Goal: Task Accomplishment & Management: Manage account settings

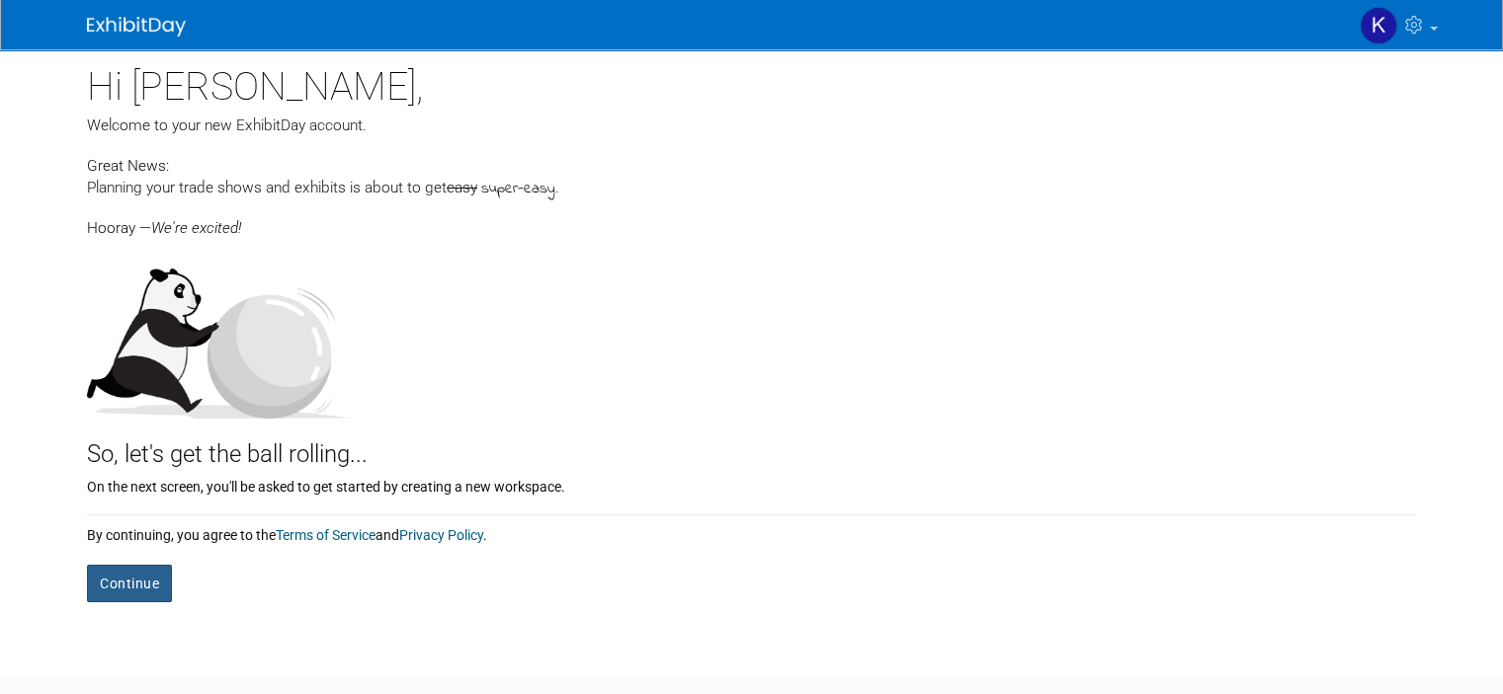
click at [99, 584] on button "Continue" at bounding box center [129, 584] width 85 height 38
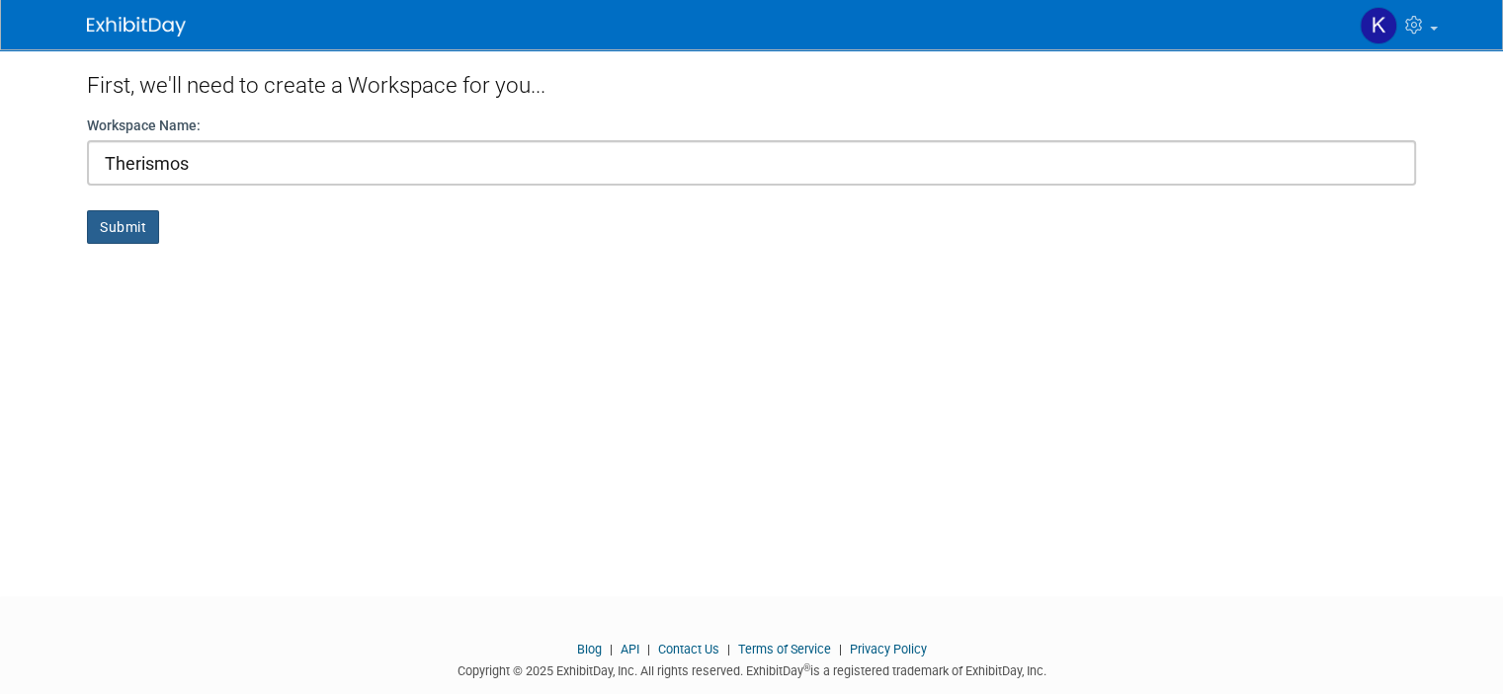
type input "Therismos"
click at [109, 229] on button "Submit" at bounding box center [123, 227] width 72 height 34
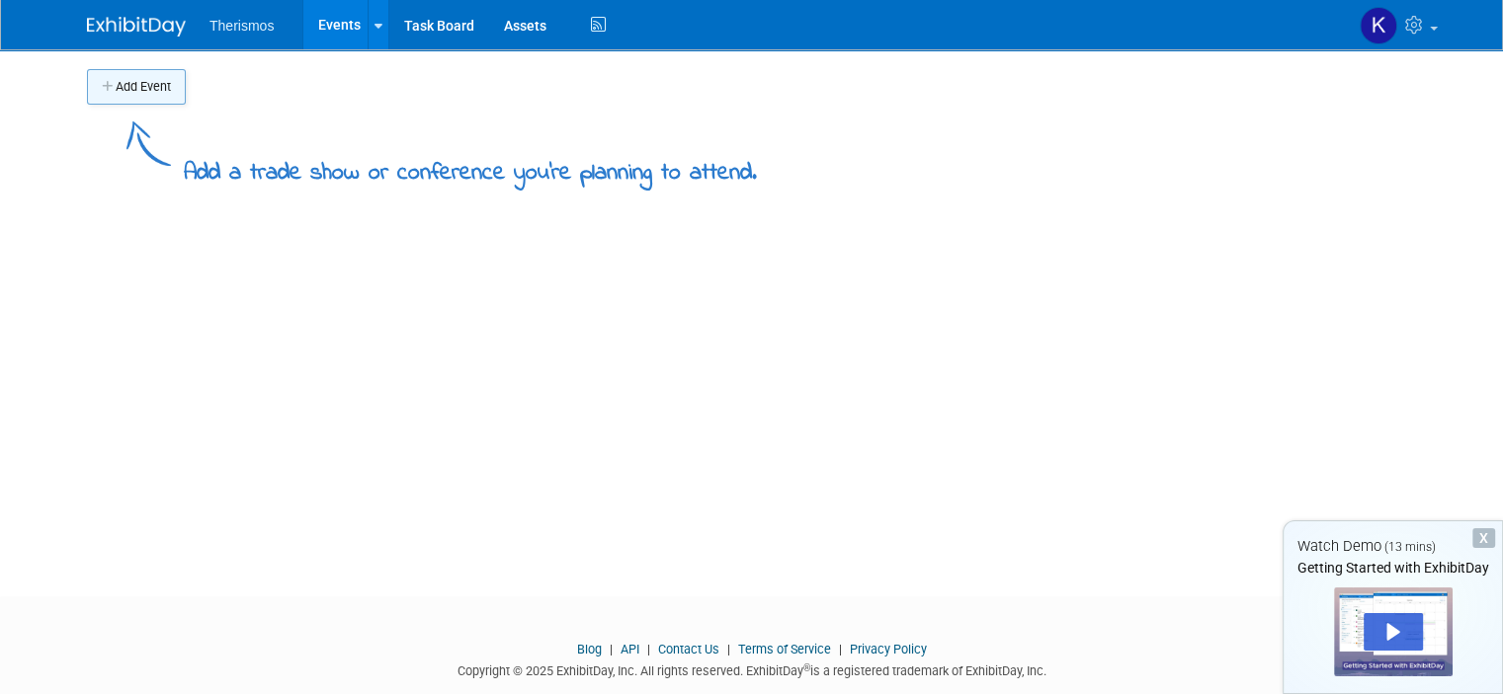
click at [125, 73] on button "Add Event" at bounding box center [136, 87] width 99 height 36
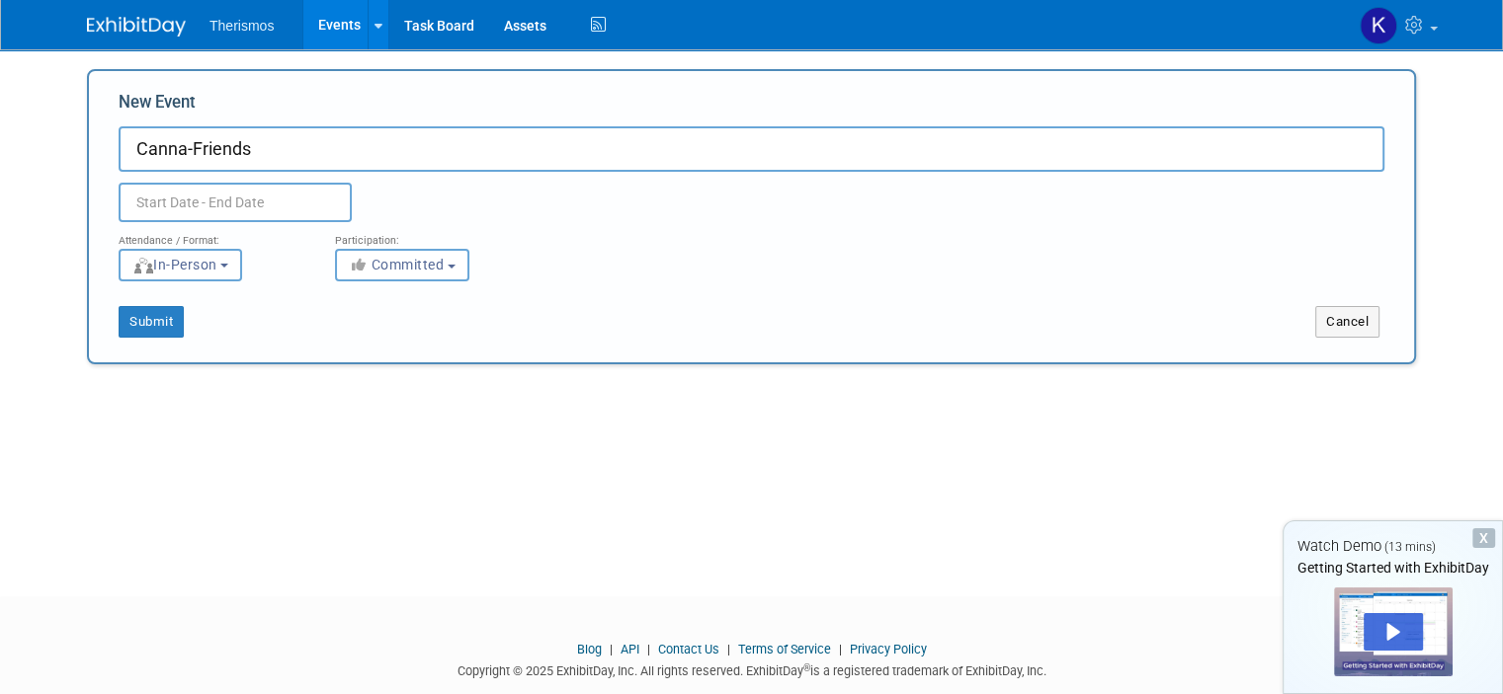
type input "Canna-Friends"
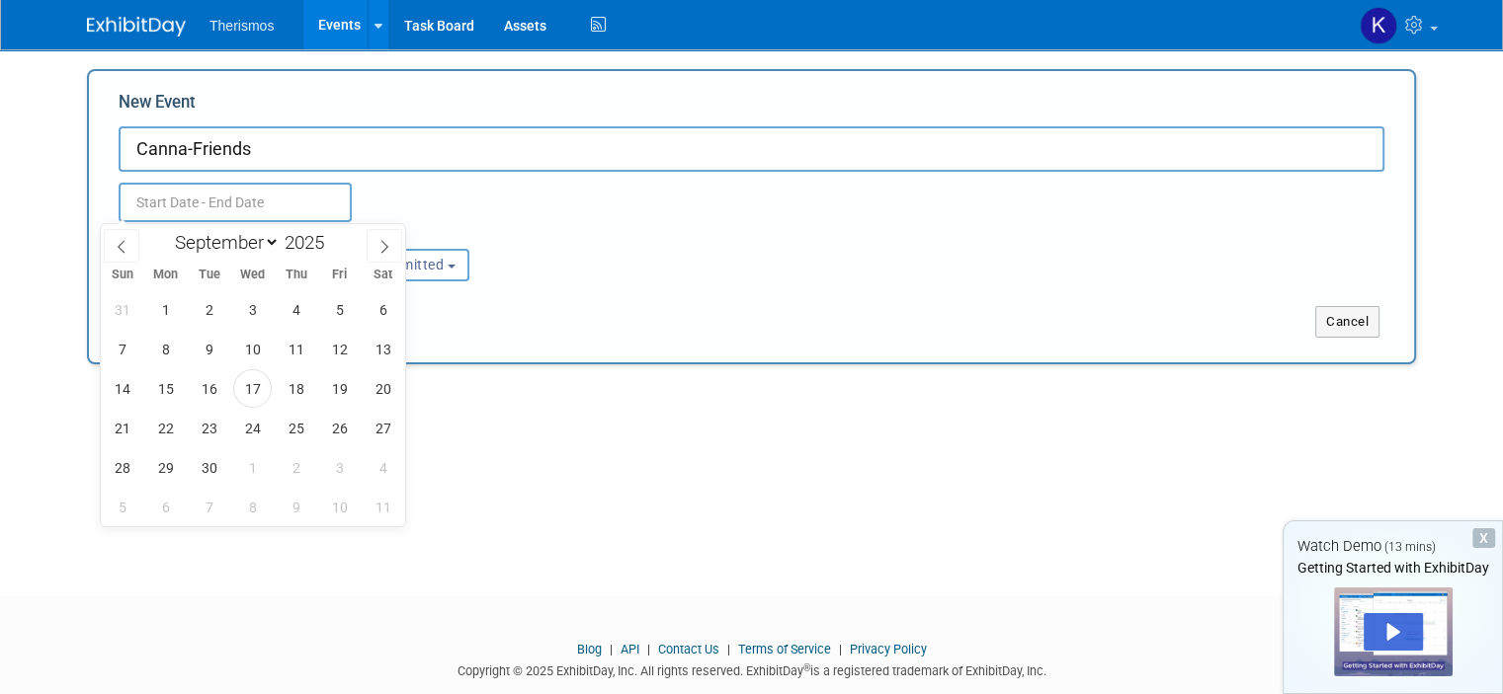
click at [191, 206] on input "text" at bounding box center [235, 203] width 233 height 40
click at [292, 432] on span "25" at bounding box center [296, 428] width 39 height 39
click at [121, 472] on span "28" at bounding box center [122, 468] width 39 height 39
type input "Sep 25, 2025 to Sep 28, 2025"
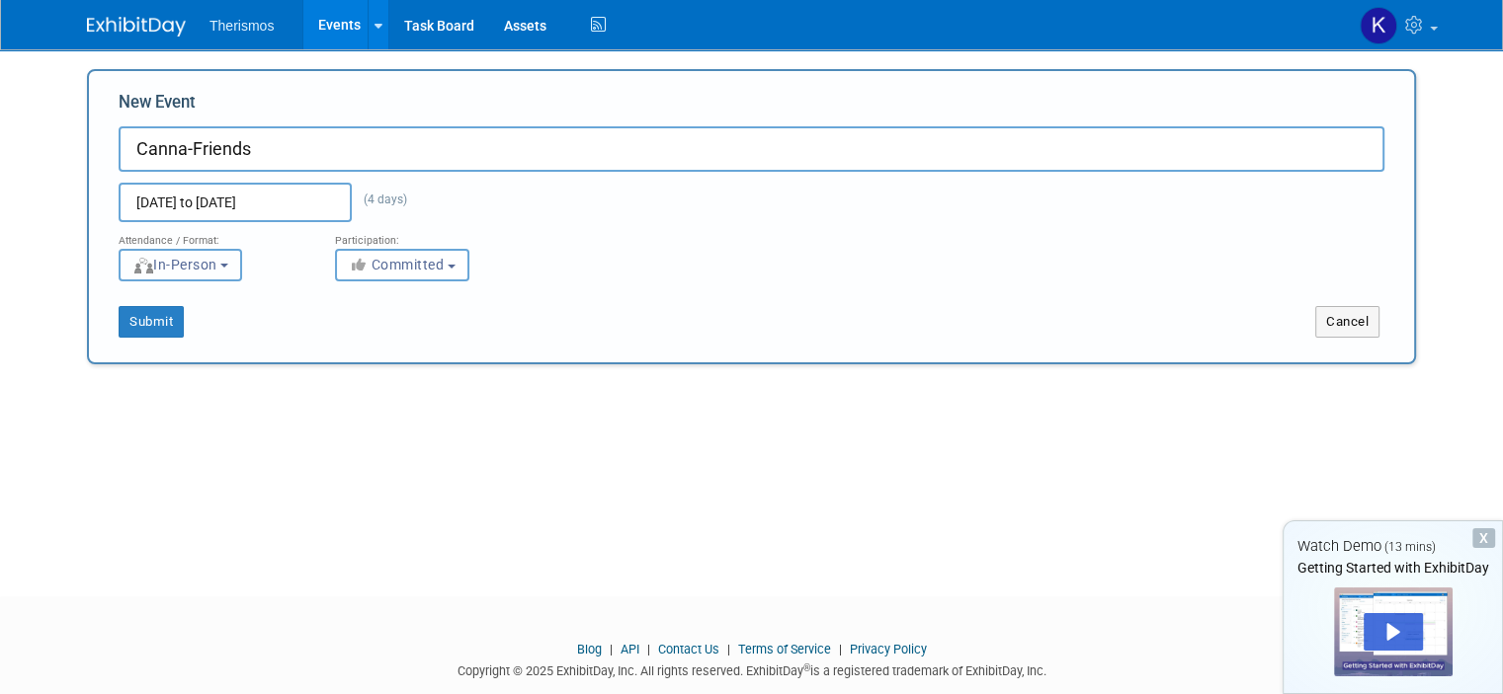
click at [207, 258] on span "In-Person" at bounding box center [174, 265] width 85 height 16
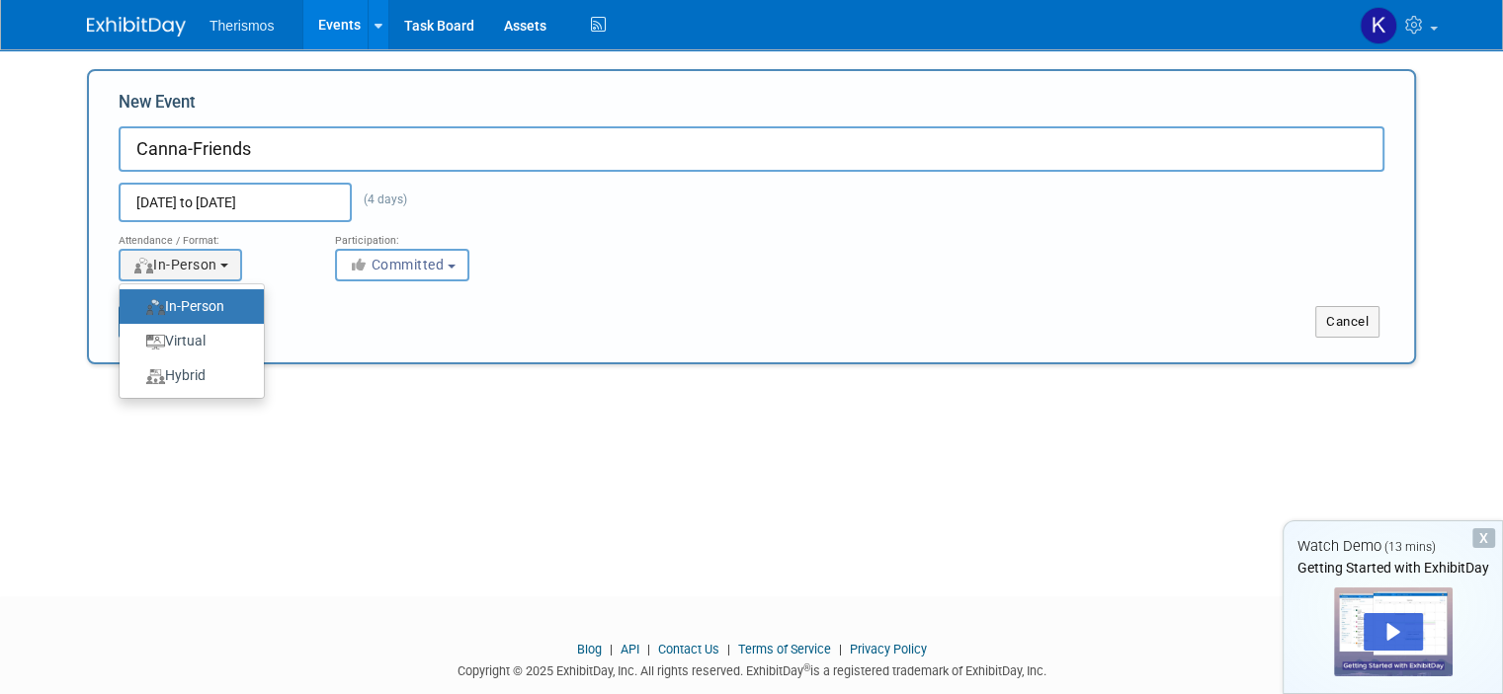
click at [184, 295] on label "In-Person" at bounding box center [186, 306] width 115 height 27
click at [137, 300] on input "In-Person" at bounding box center [130, 306] width 13 height 13
click at [387, 250] on button "Committed" at bounding box center [402, 265] width 134 height 33
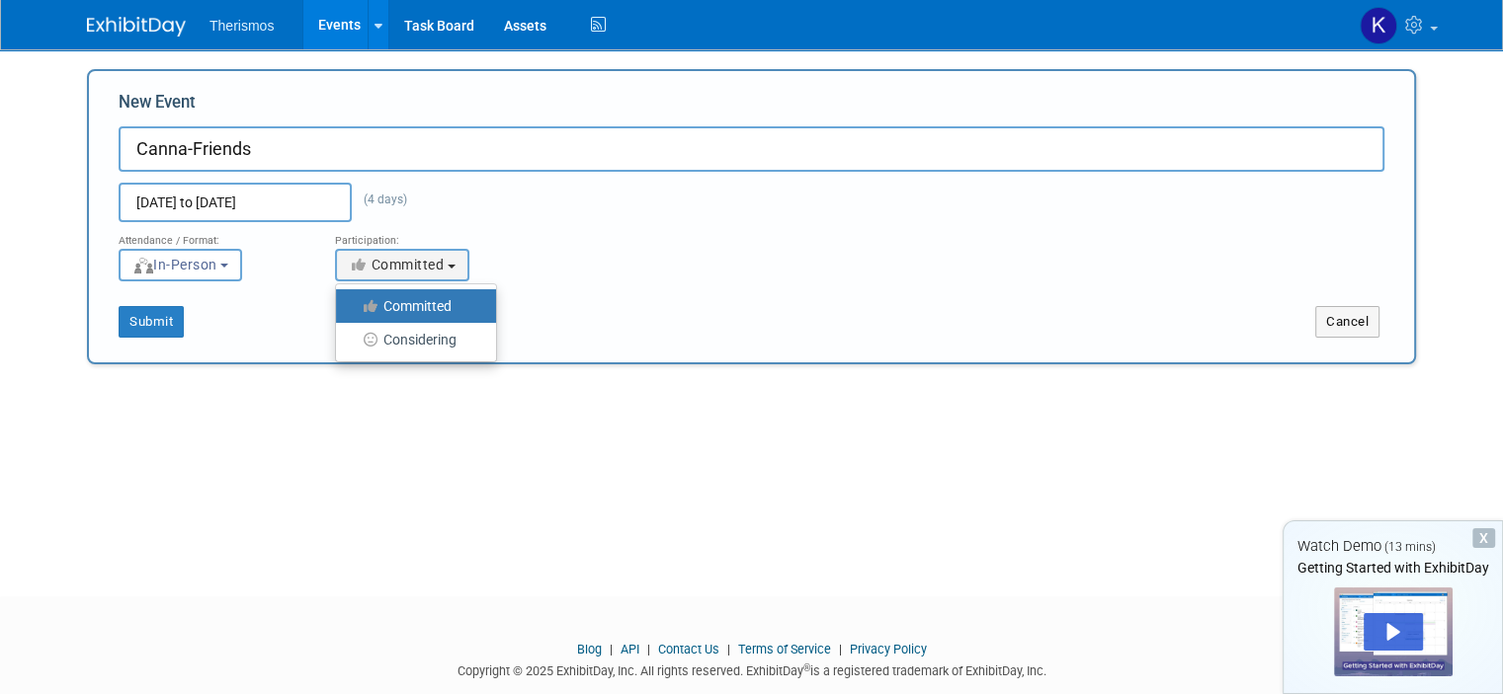
click at [398, 291] on link "Committed" at bounding box center [416, 306] width 160 height 34
click at [154, 321] on button "Submit" at bounding box center [151, 322] width 65 height 32
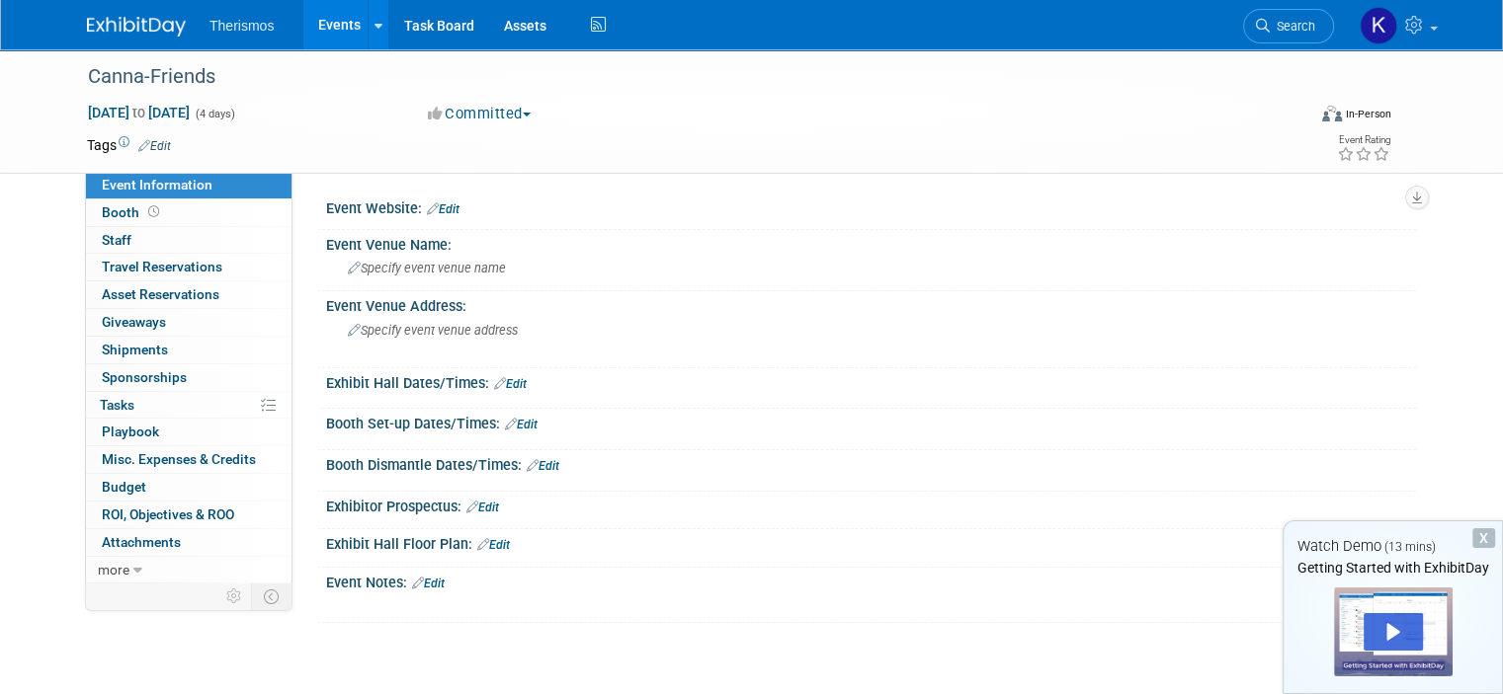
click at [518, 426] on link "Edit" at bounding box center [521, 425] width 33 height 14
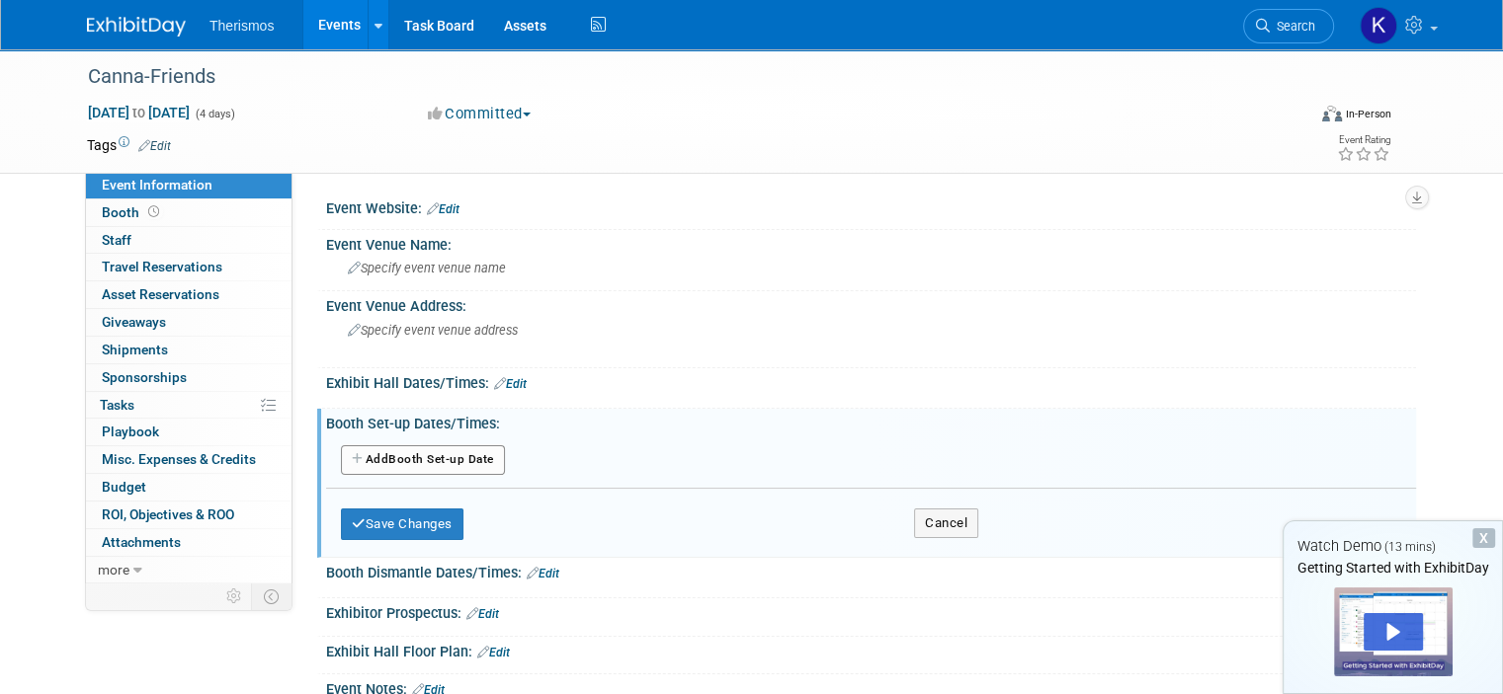
click at [418, 453] on button "Add Another Booth Set-up Date" at bounding box center [423, 461] width 164 height 30
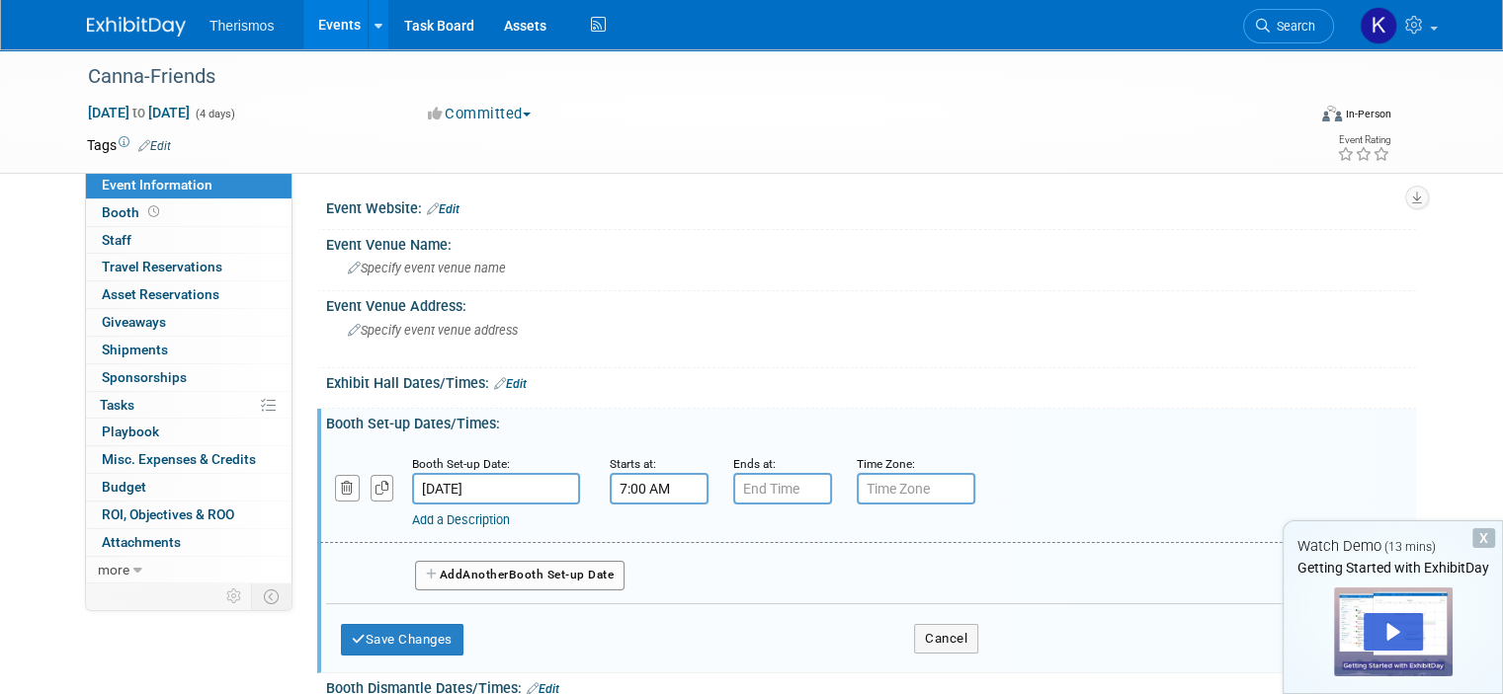
click at [648, 485] on input "7:00 AM" at bounding box center [659, 489] width 99 height 32
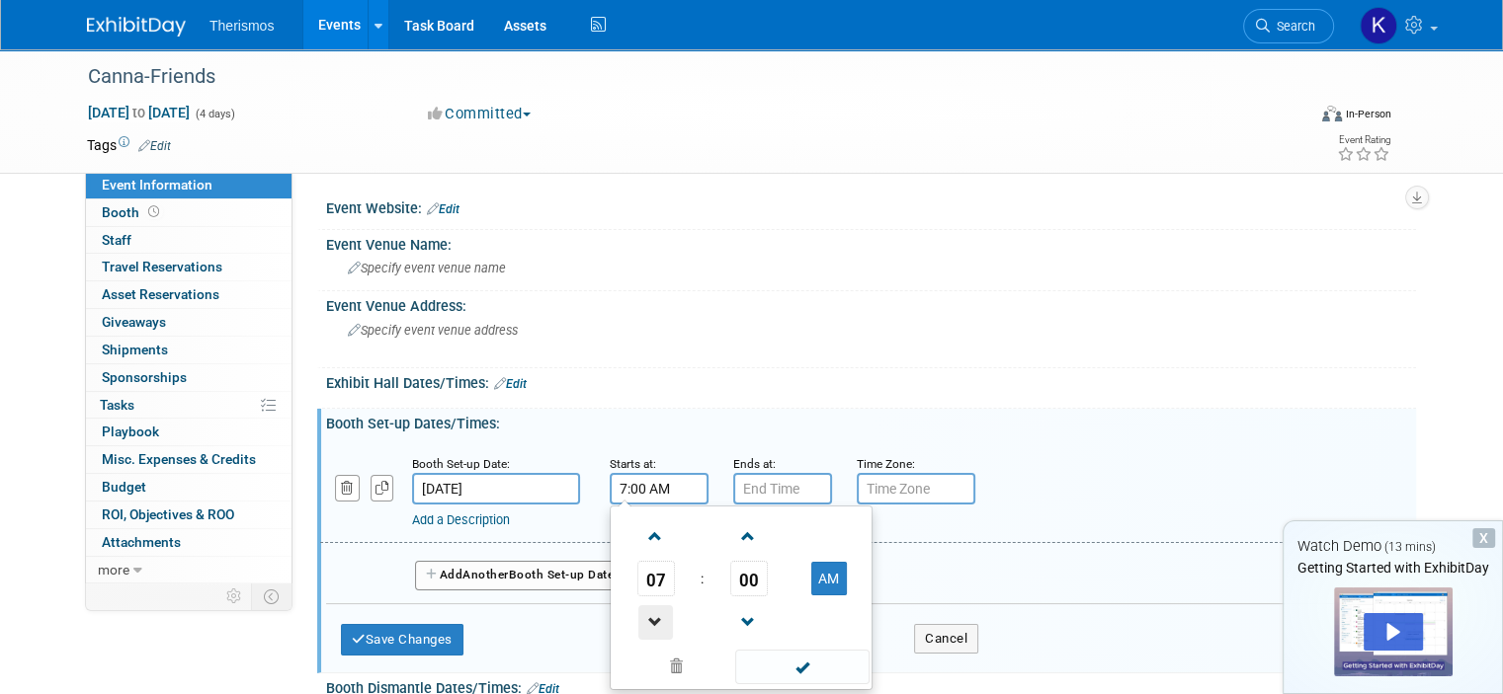
click at [641, 617] on span at bounding box center [655, 623] width 35 height 35
click at [638, 537] on span at bounding box center [655, 537] width 35 height 35
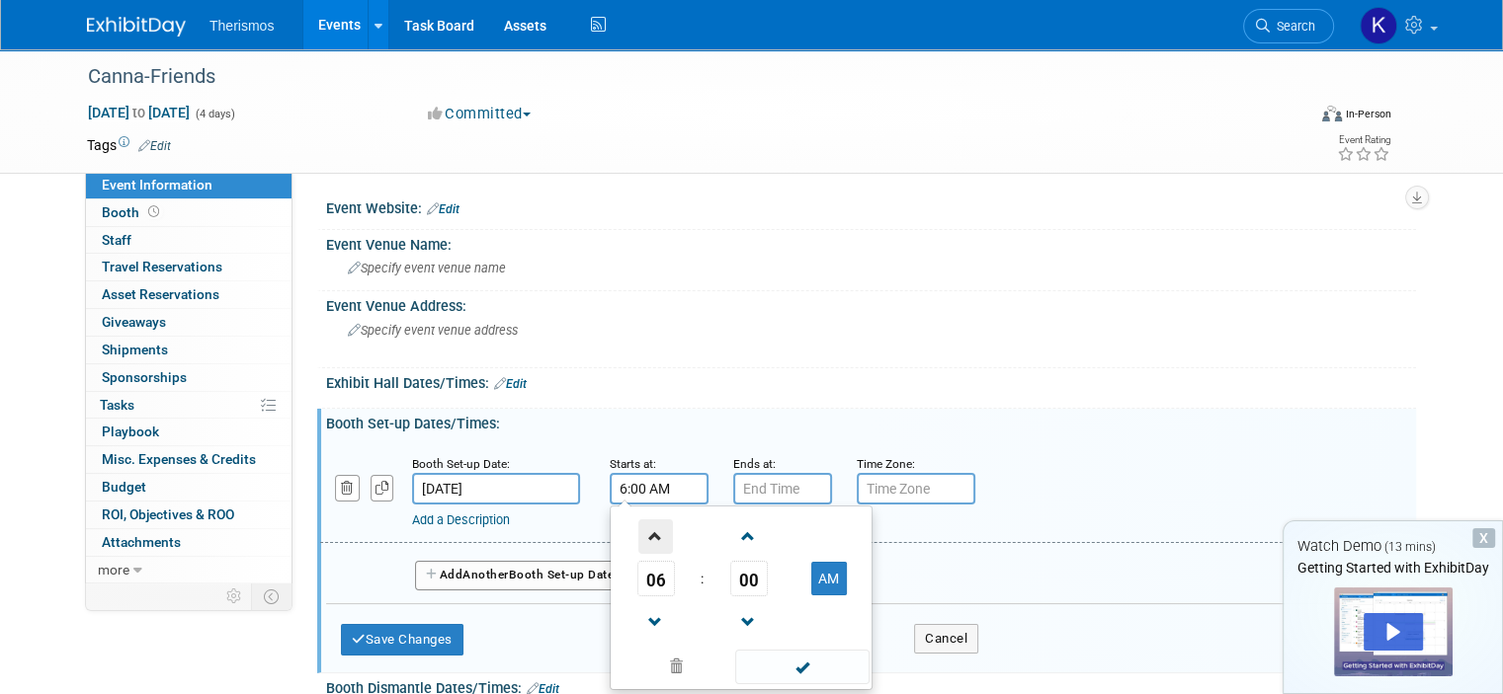
click at [638, 537] on span at bounding box center [655, 537] width 35 height 35
click at [638, 623] on span at bounding box center [655, 623] width 35 height 35
click at [639, 524] on span at bounding box center [655, 537] width 35 height 35
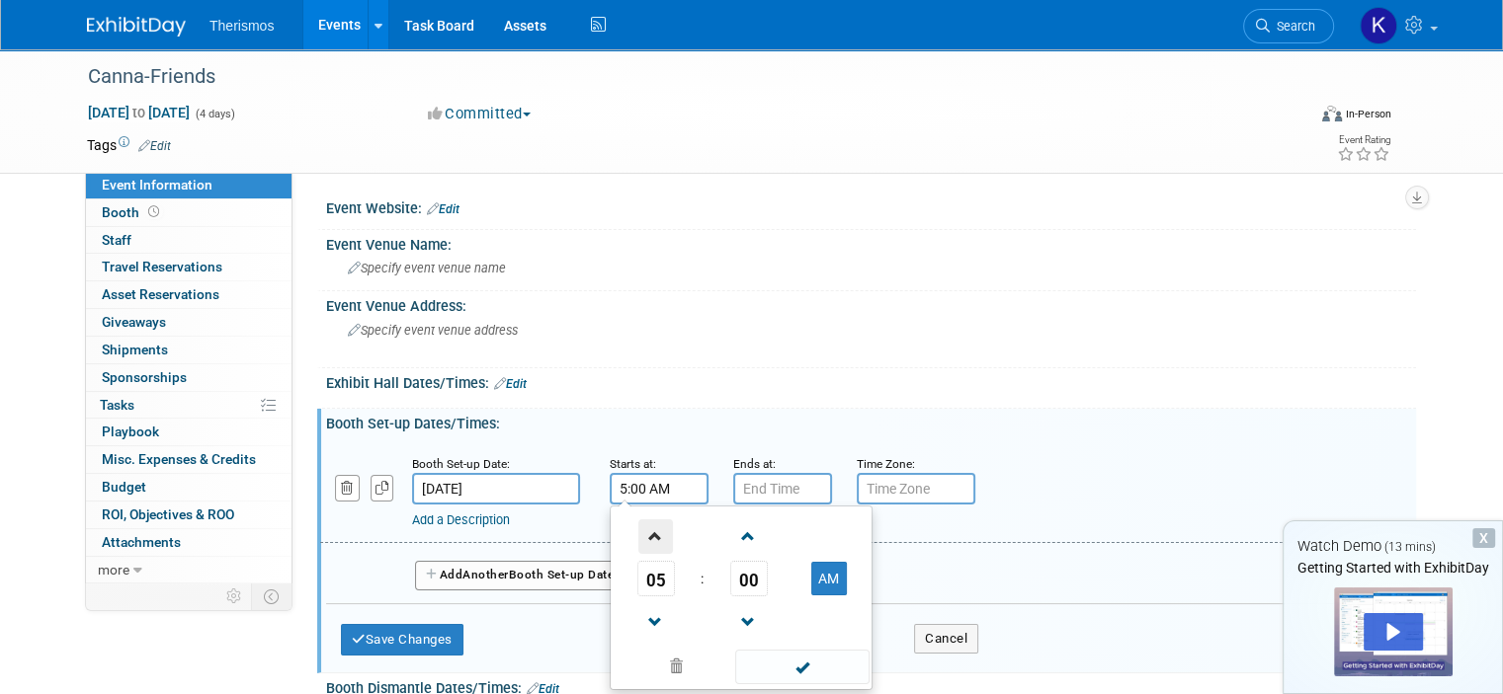
click at [639, 524] on span at bounding box center [655, 537] width 35 height 35
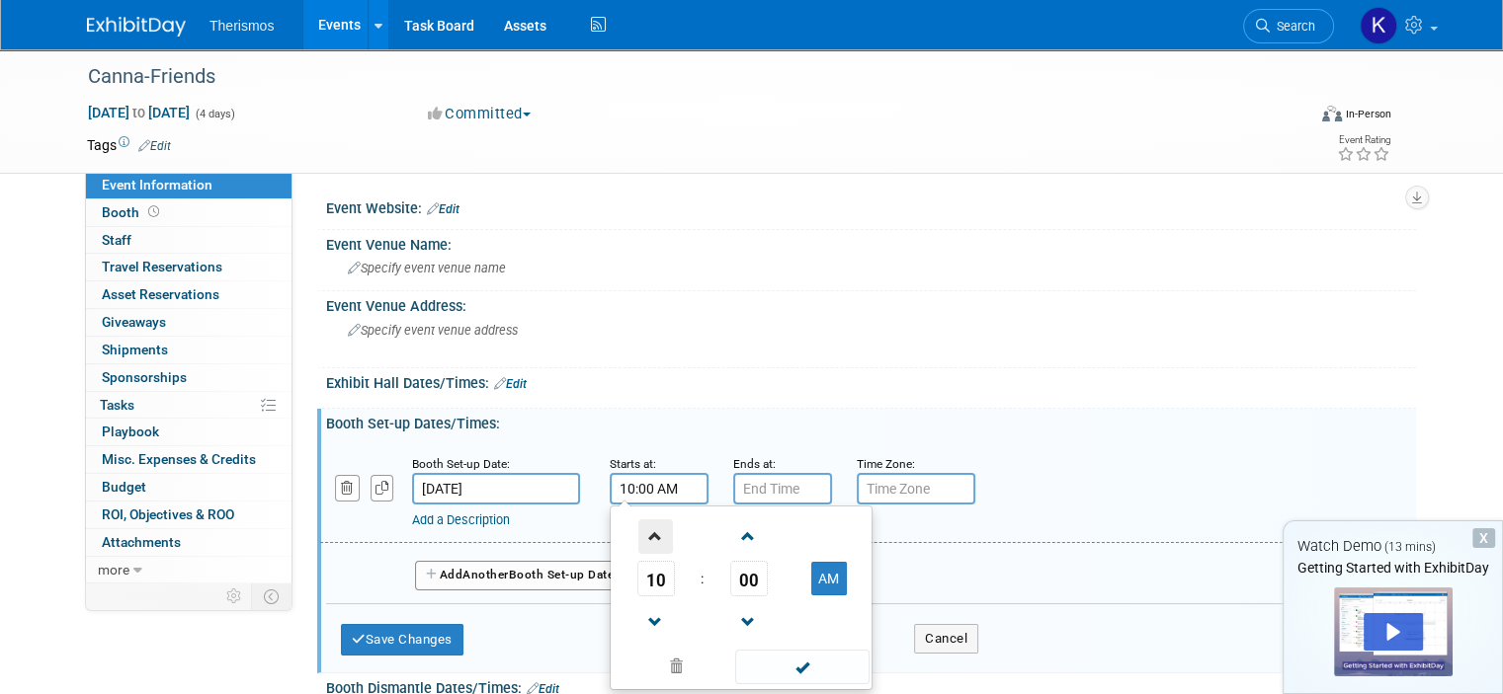
click at [639, 524] on span at bounding box center [655, 537] width 35 height 35
type input "2:00 PM"
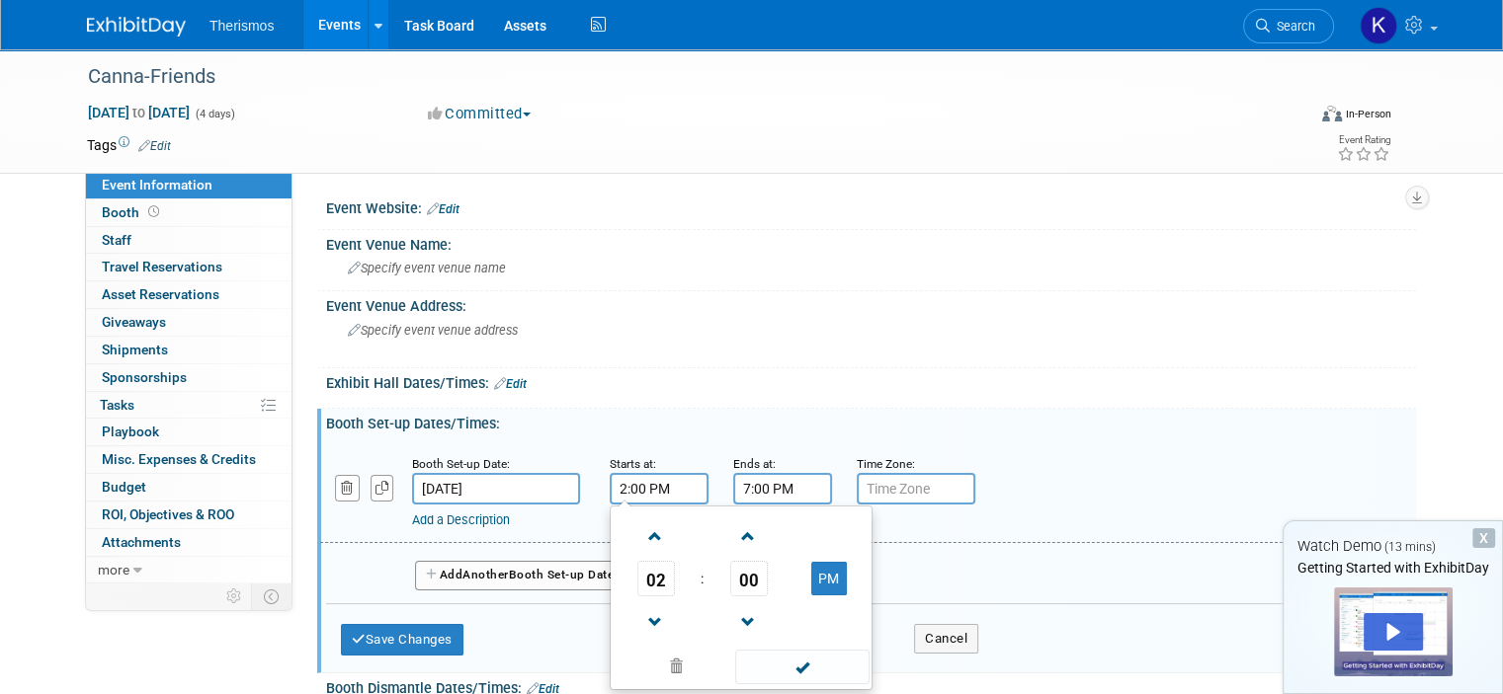
click at [749, 495] on input "7:00 PM" at bounding box center [782, 489] width 99 height 32
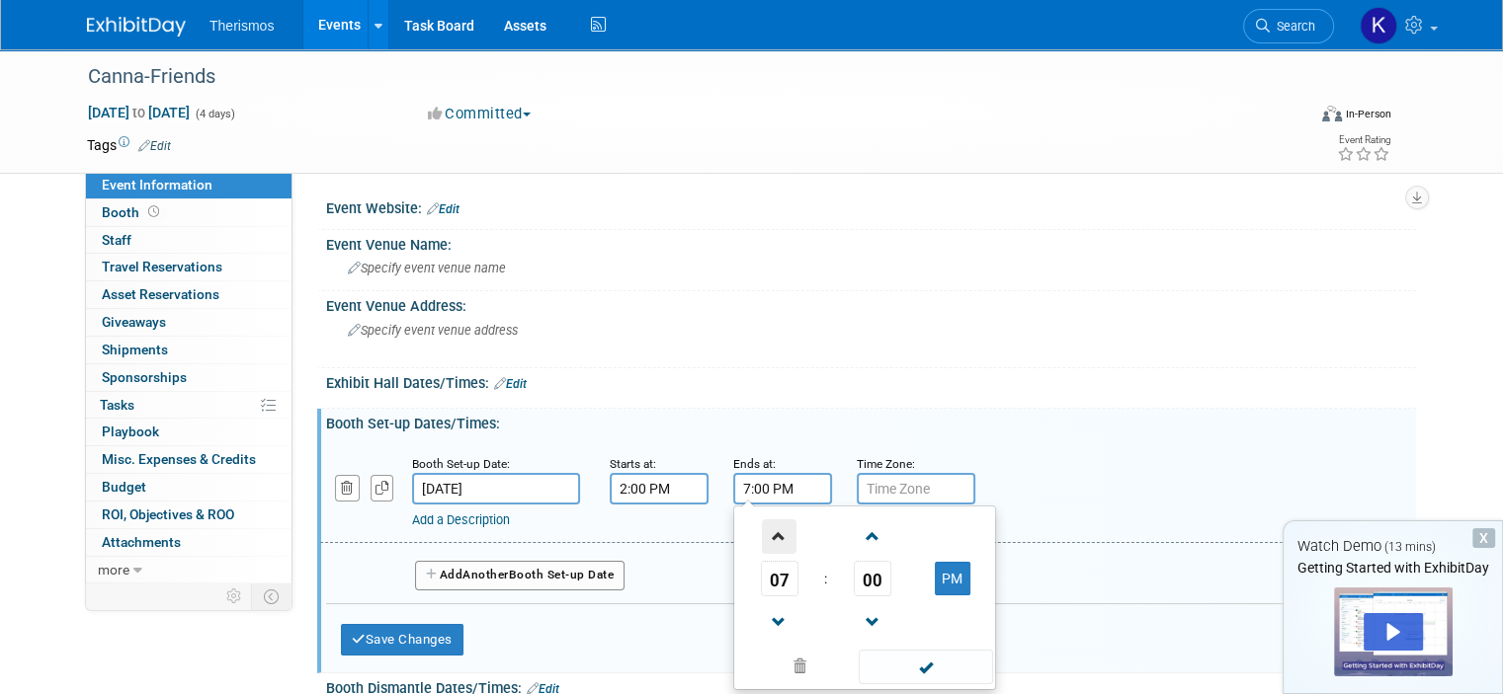
click at [762, 529] on span at bounding box center [779, 537] width 35 height 35
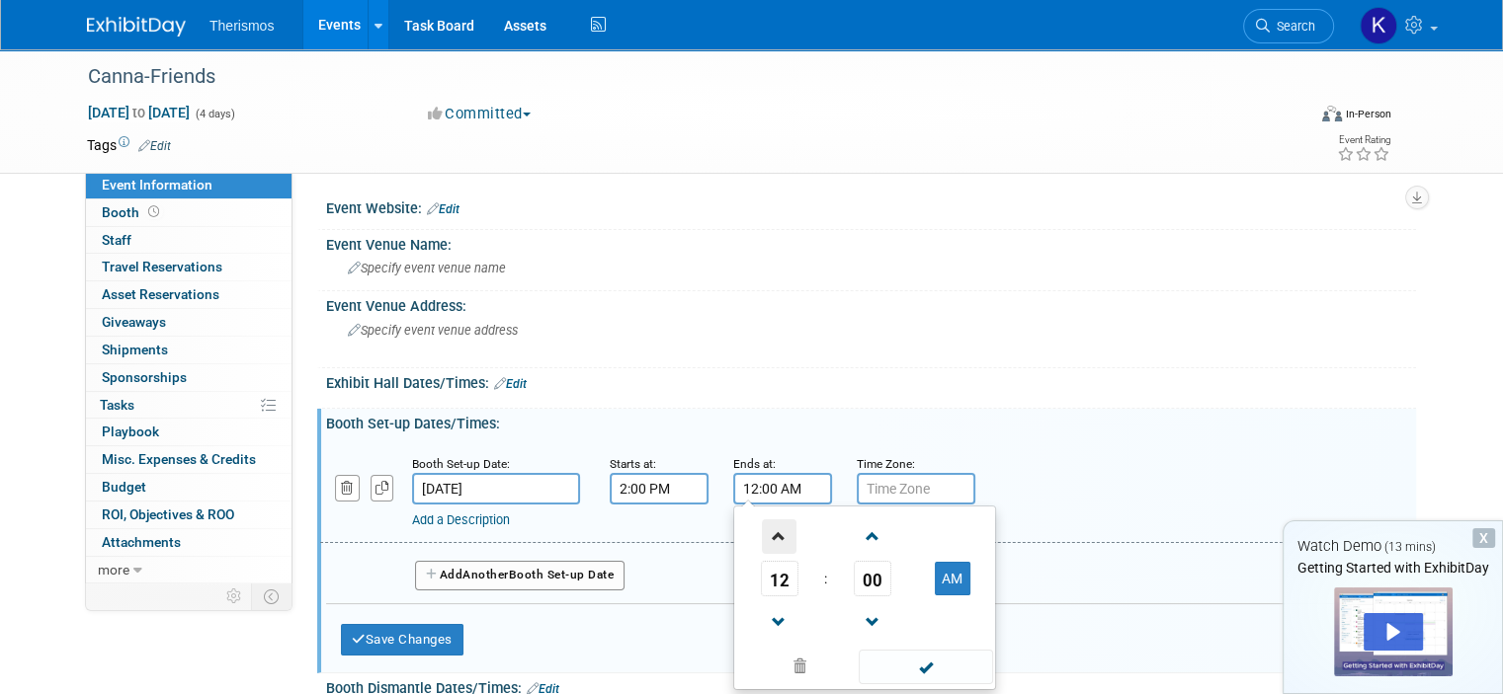
click at [762, 529] on span at bounding box center [779, 537] width 35 height 35
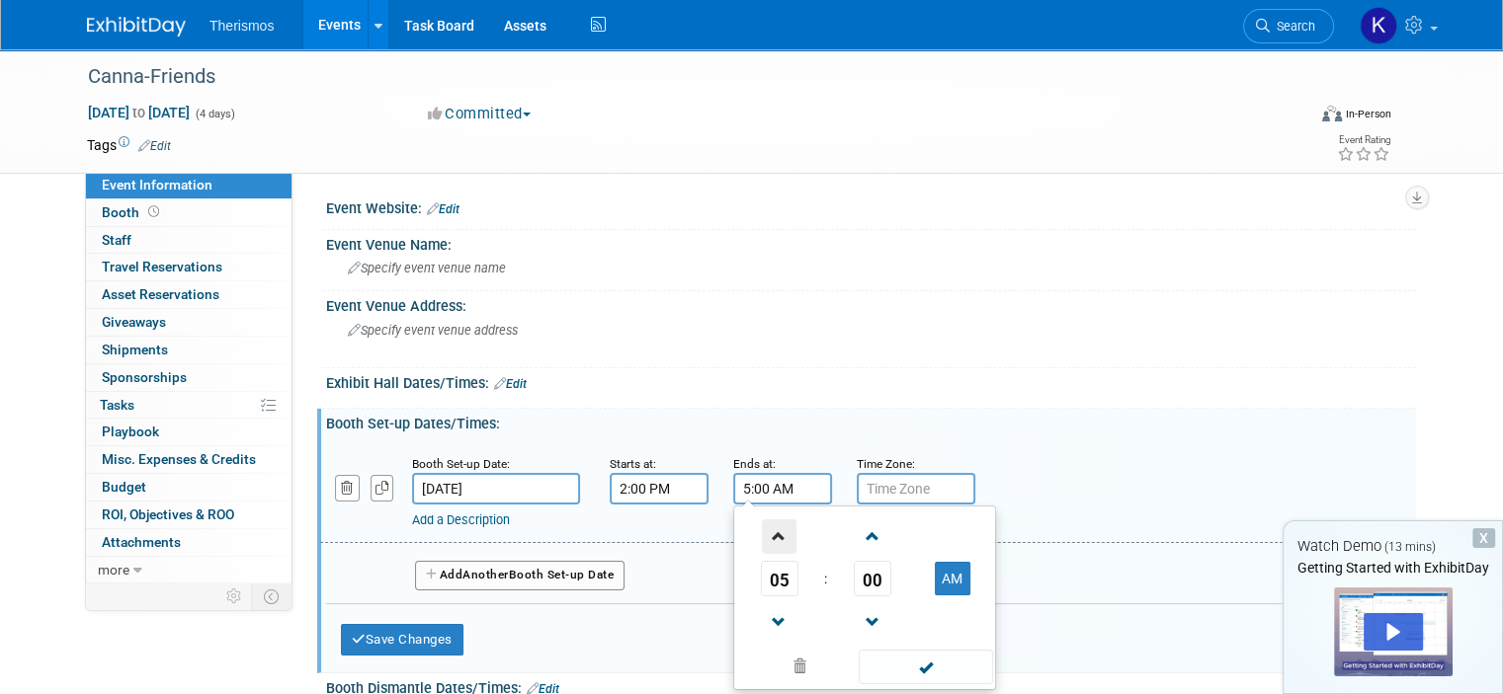
click at [762, 526] on span at bounding box center [779, 537] width 35 height 35
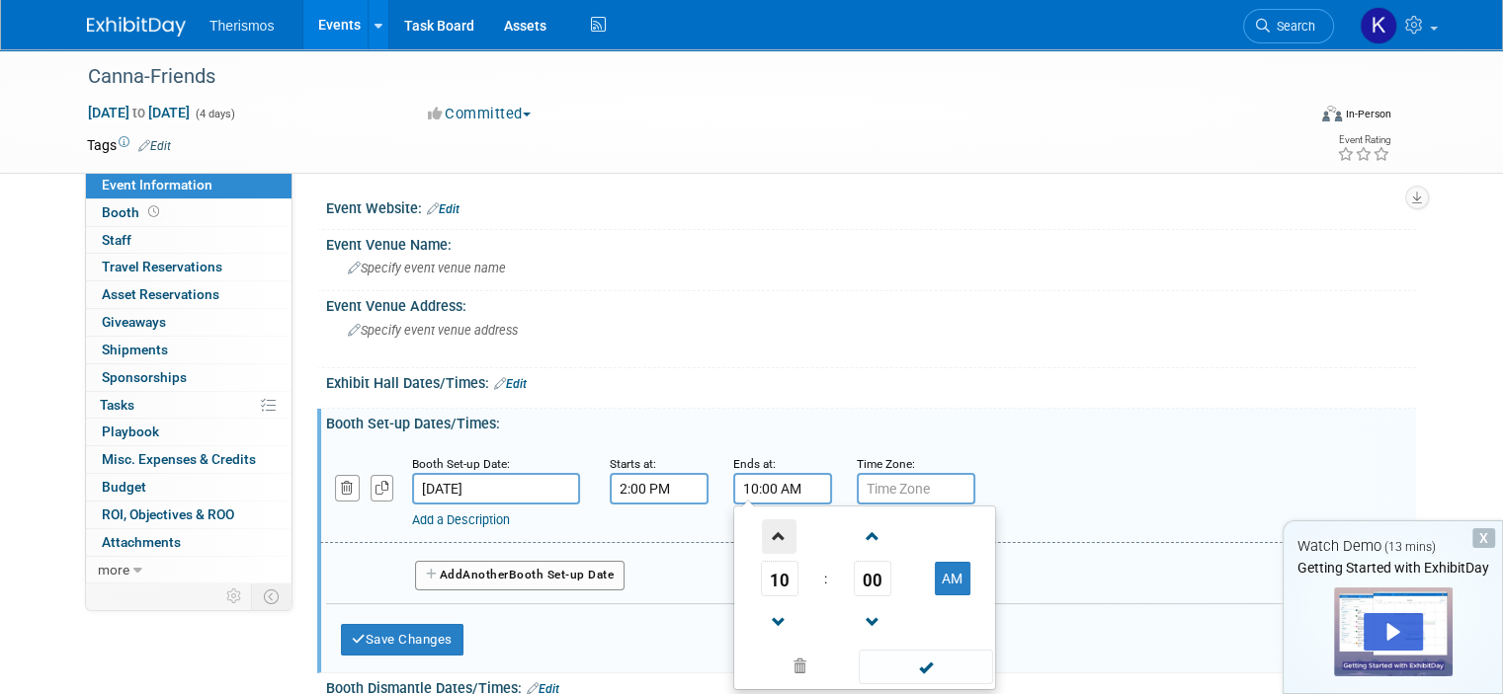
click at [762, 526] on span at bounding box center [779, 537] width 35 height 35
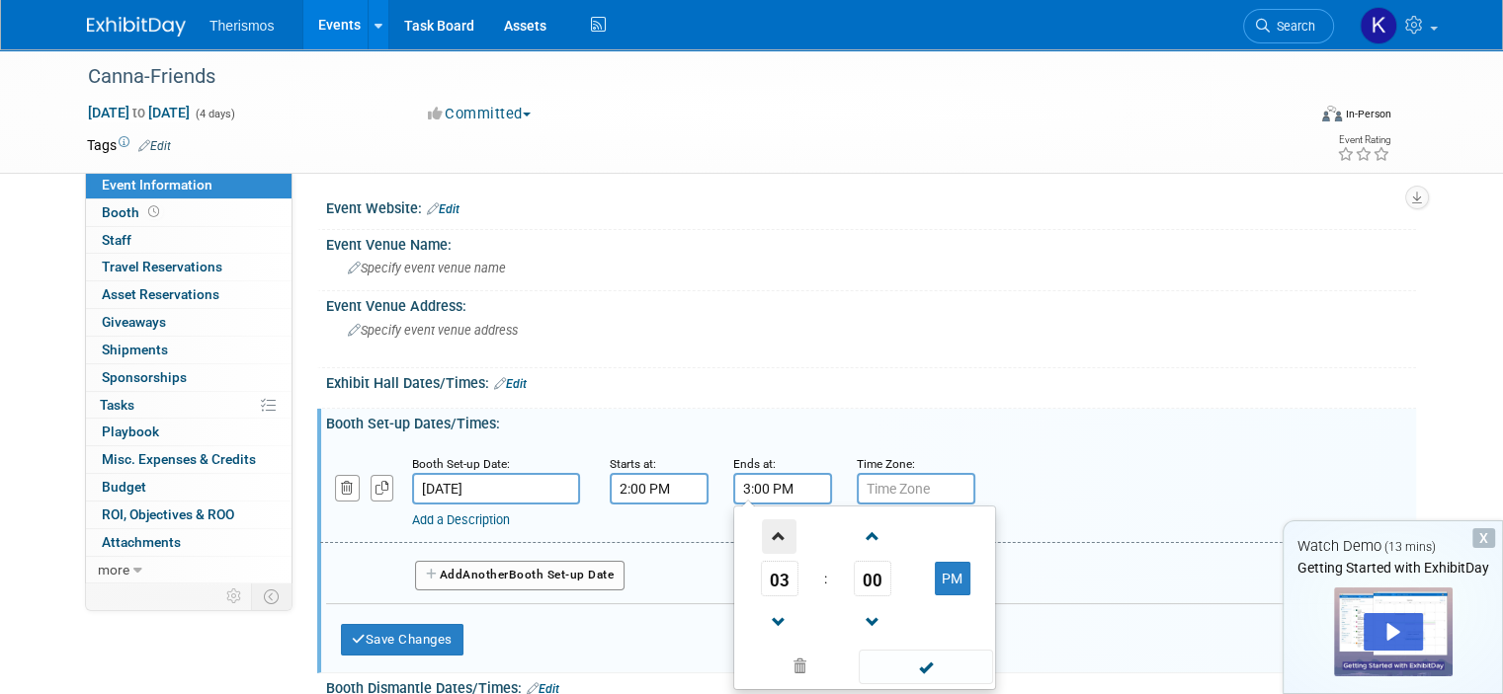
click at [762, 526] on span at bounding box center [779, 537] width 35 height 35
type input "4:00 PM"
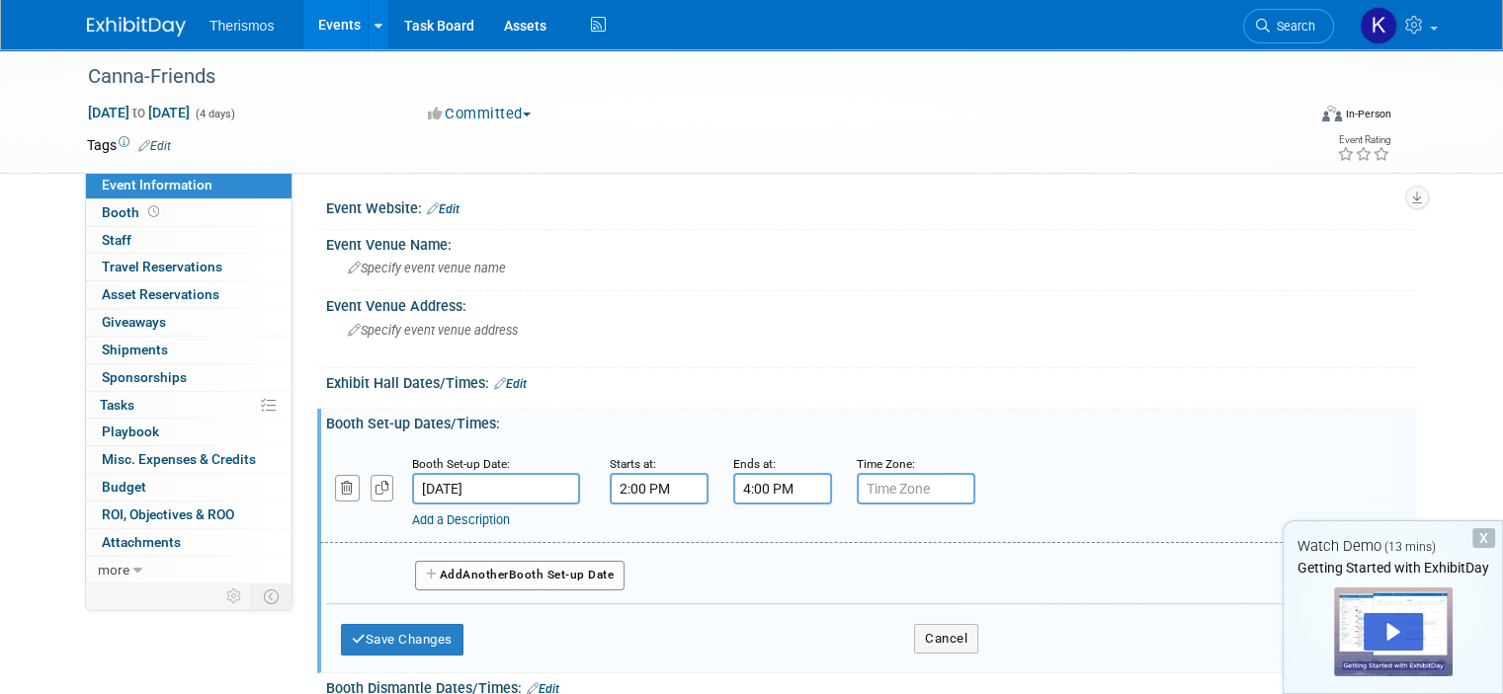
click at [852, 402] on div "Exhibit Hall Dates/Times: Edit Save Changes Cancel" at bounding box center [866, 388] width 1099 height 41
click at [416, 629] on button "Save Changes" at bounding box center [402, 640] width 122 height 32
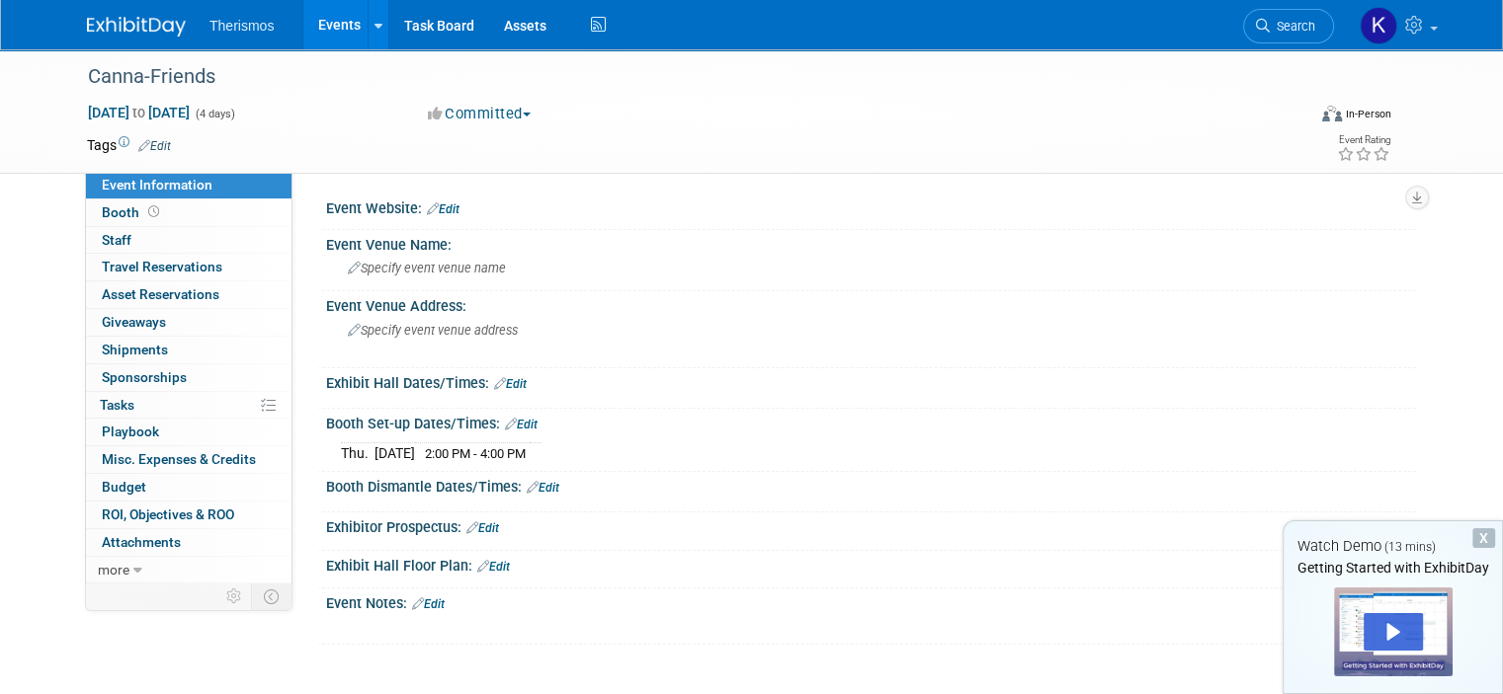
click at [531, 489] on link "Edit" at bounding box center [543, 488] width 33 height 14
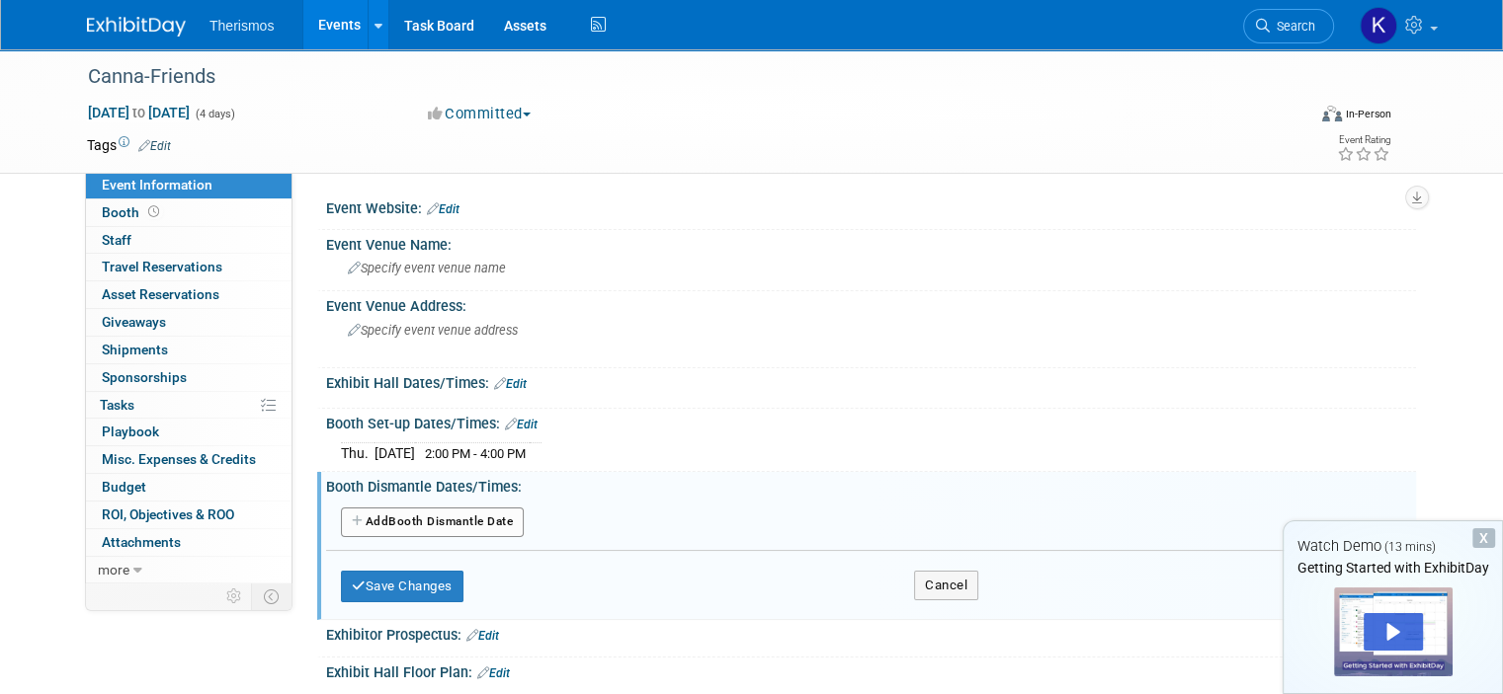
click at [446, 521] on button "Add Another Booth Dismantle Date" at bounding box center [432, 523] width 183 height 30
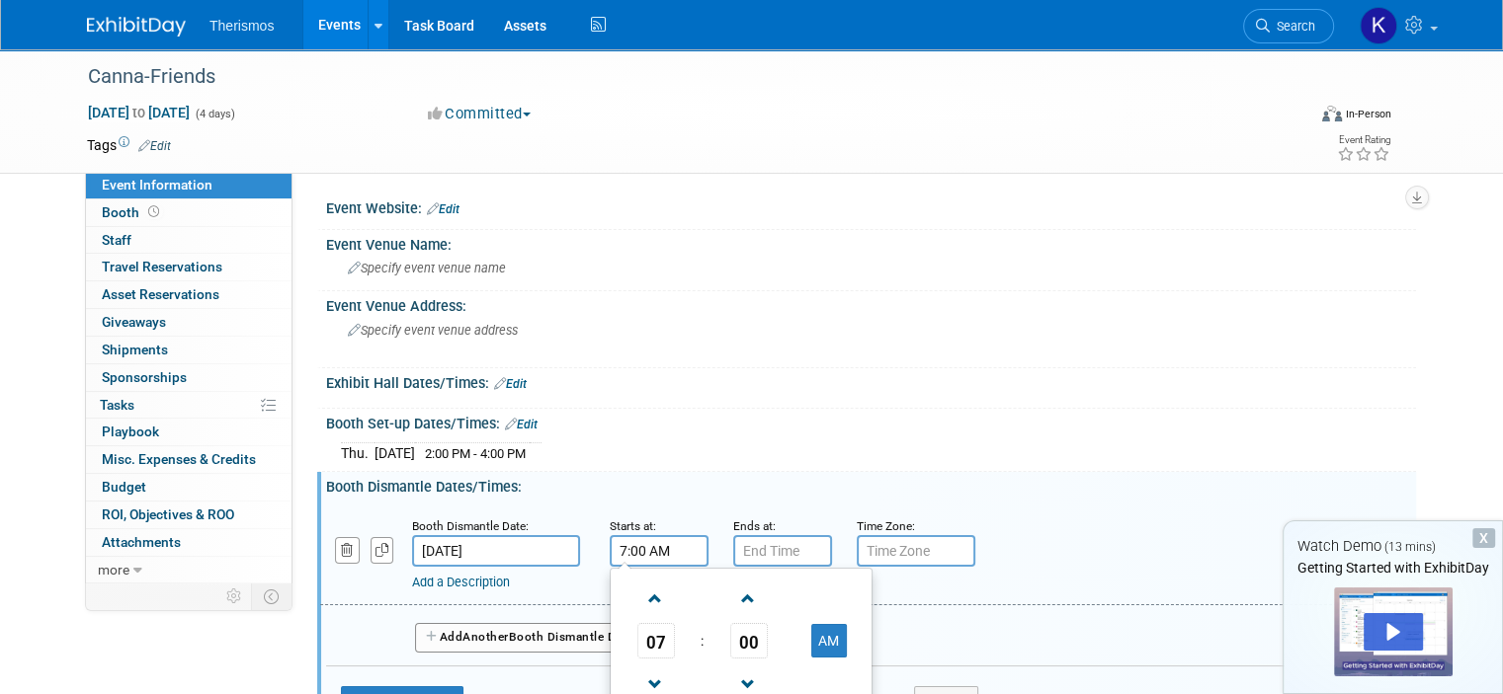
click at [612, 540] on input "7:00 AM" at bounding box center [659, 551] width 99 height 32
click at [640, 599] on span at bounding box center [655, 599] width 35 height 35
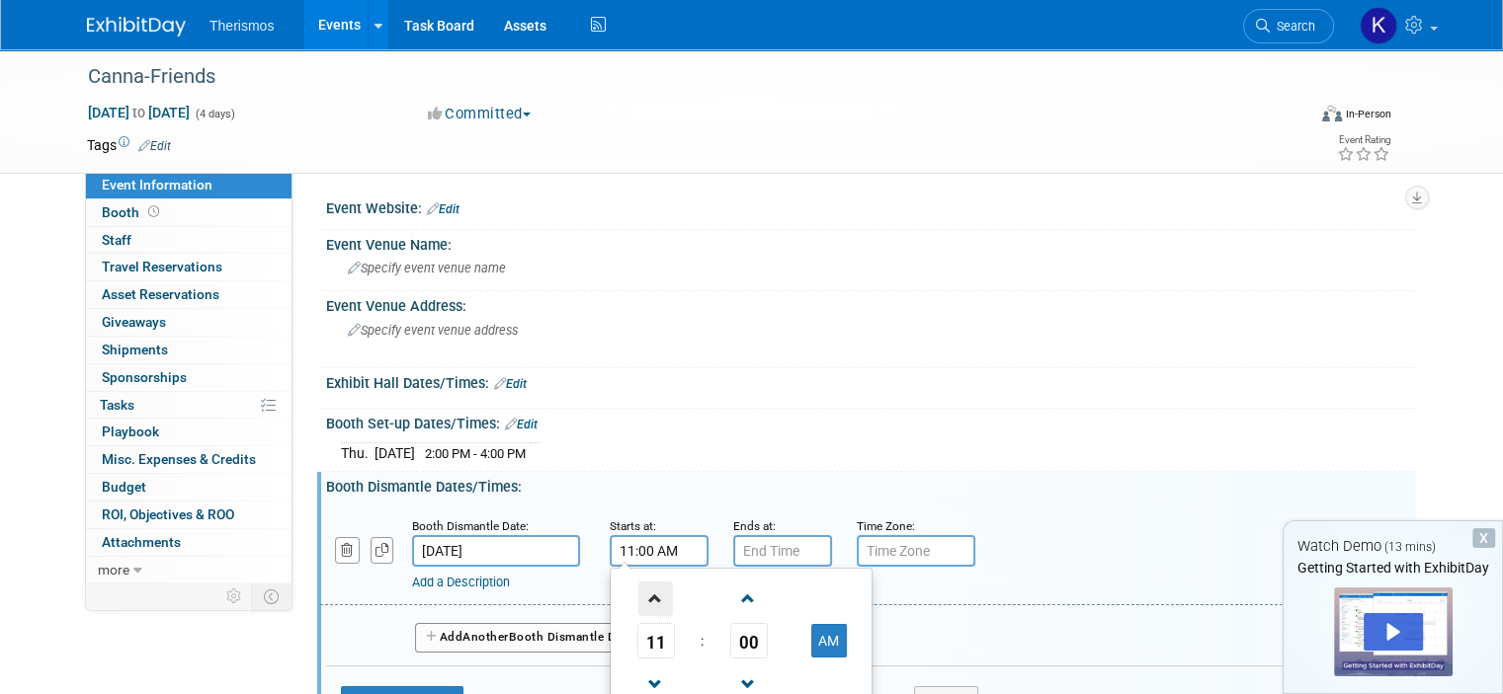
click at [640, 599] on span at bounding box center [655, 599] width 35 height 35
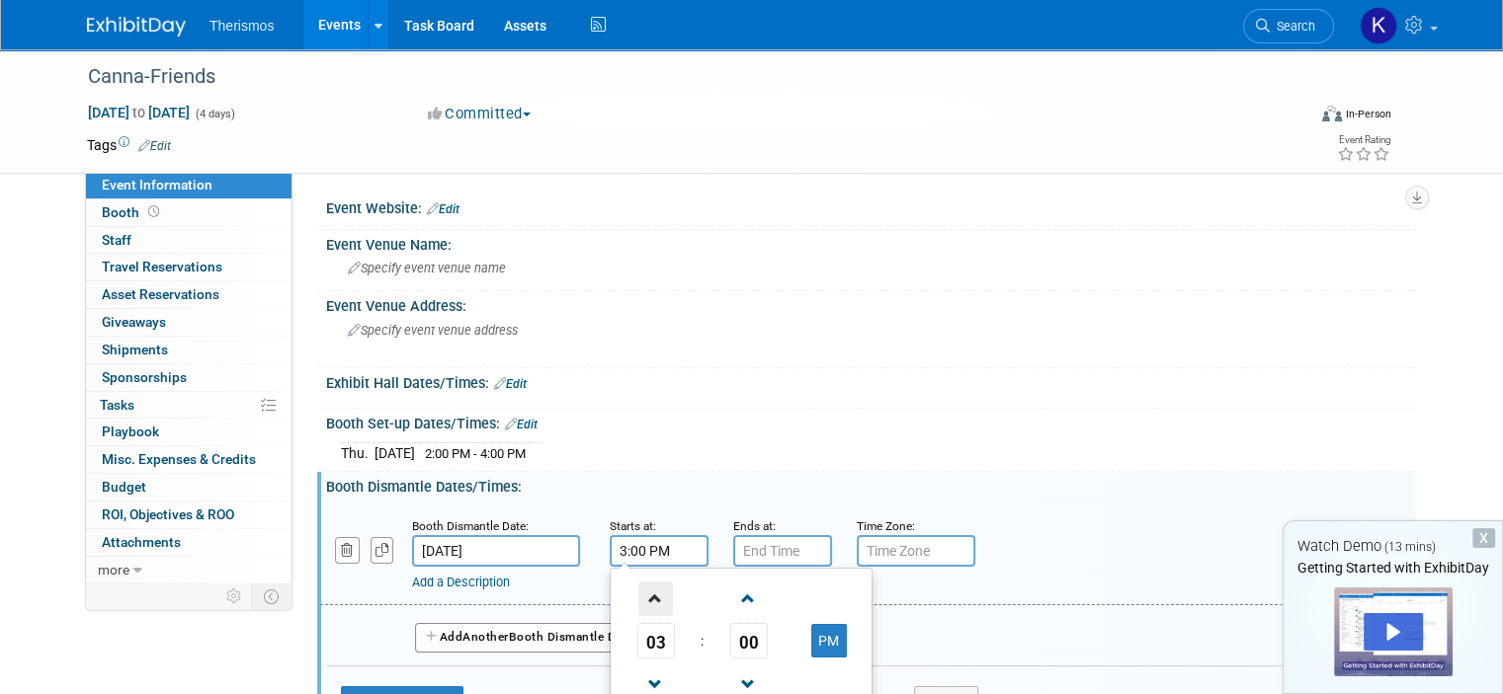
type input "4:00 PM"
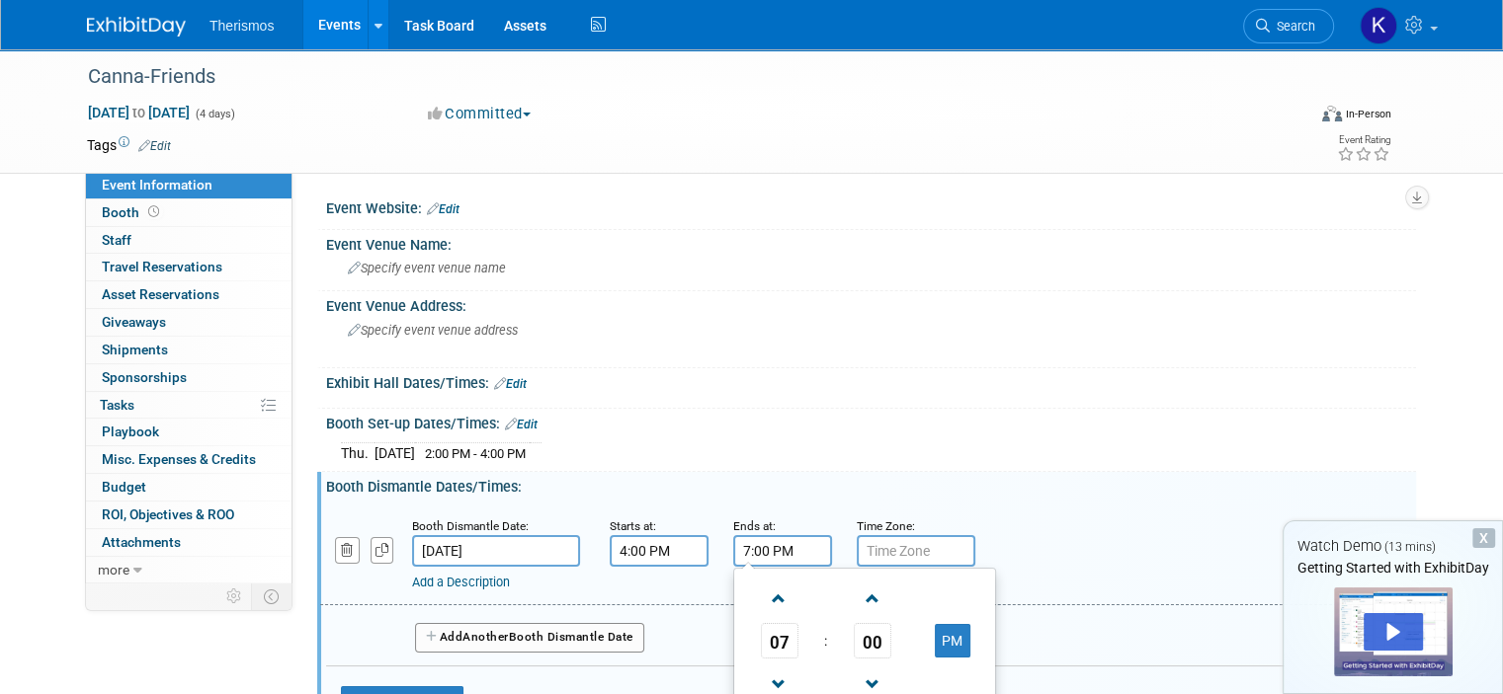
click at [755, 548] on input "7:00 PM" at bounding box center [782, 551] width 99 height 32
click at [762, 596] on span at bounding box center [779, 599] width 35 height 35
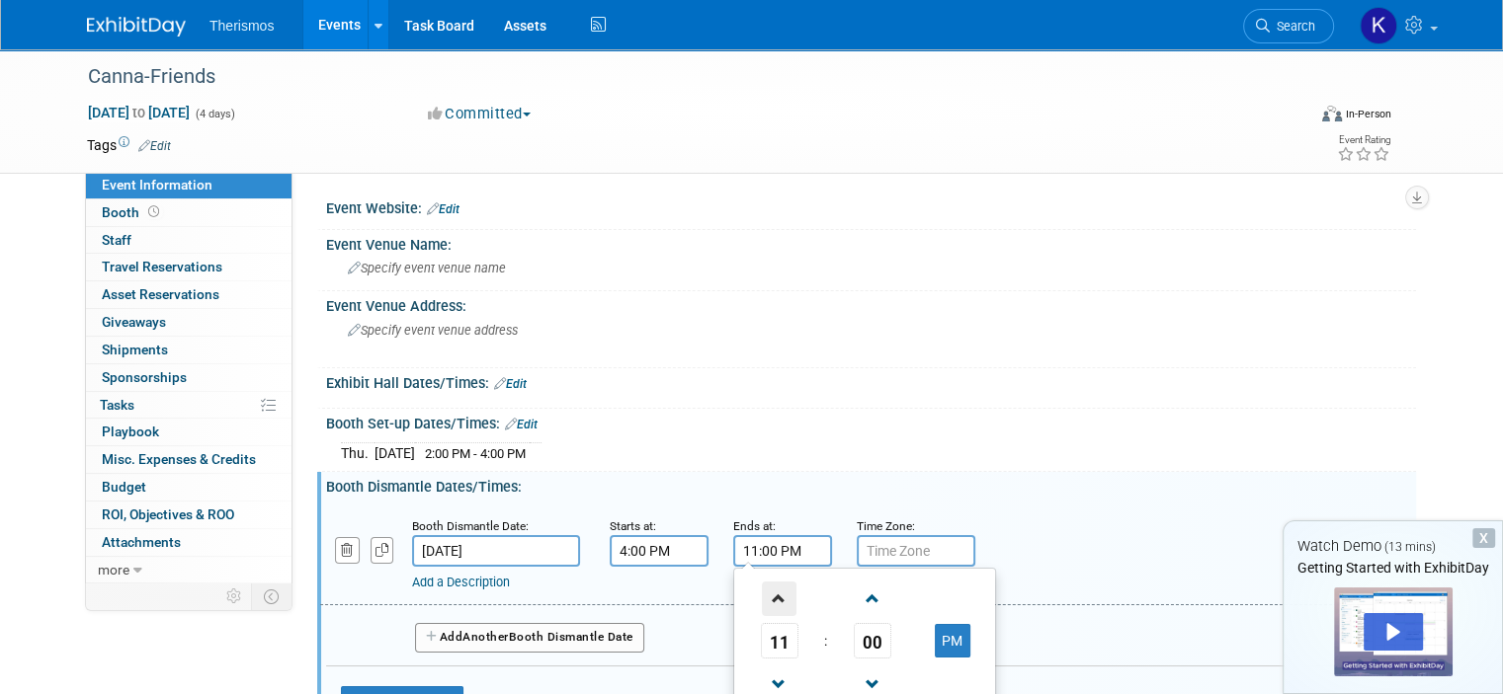
click at [762, 596] on span at bounding box center [779, 599] width 35 height 35
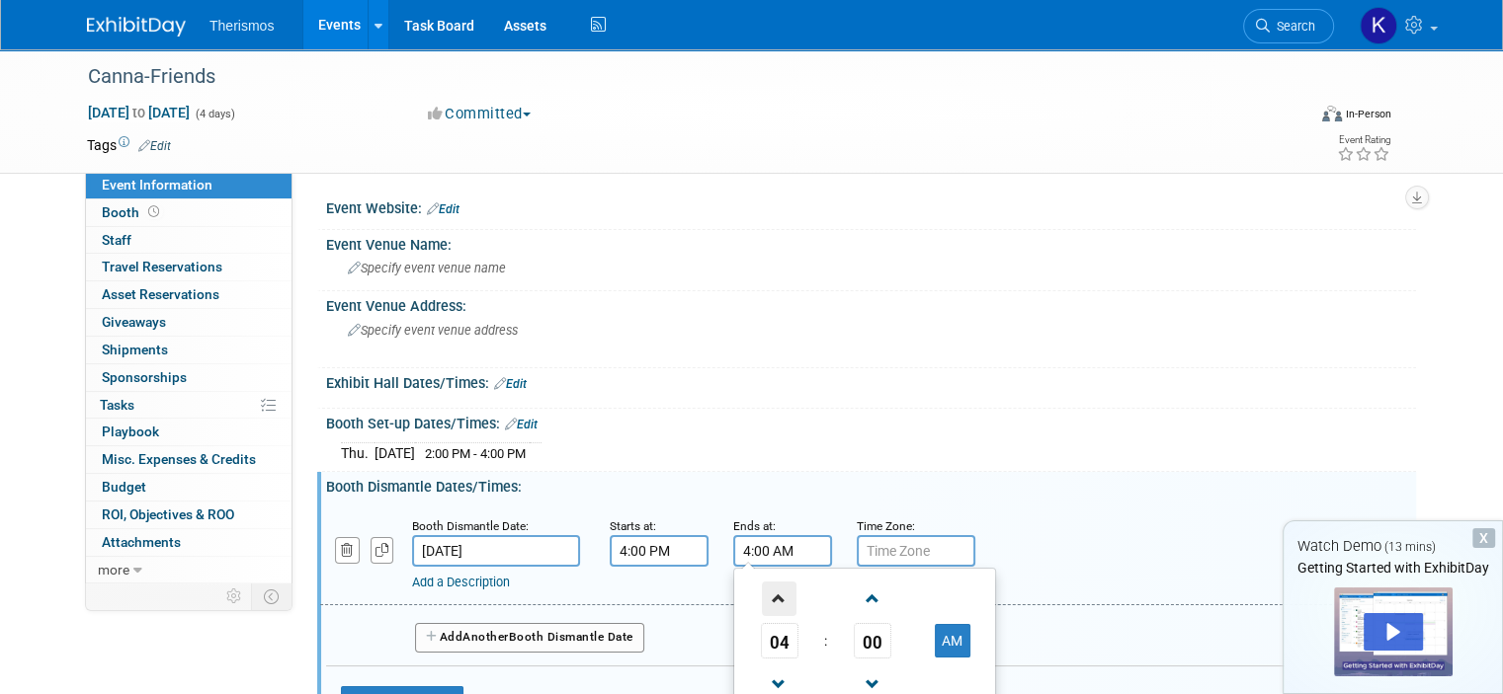
click at [762, 596] on span at bounding box center [779, 599] width 35 height 35
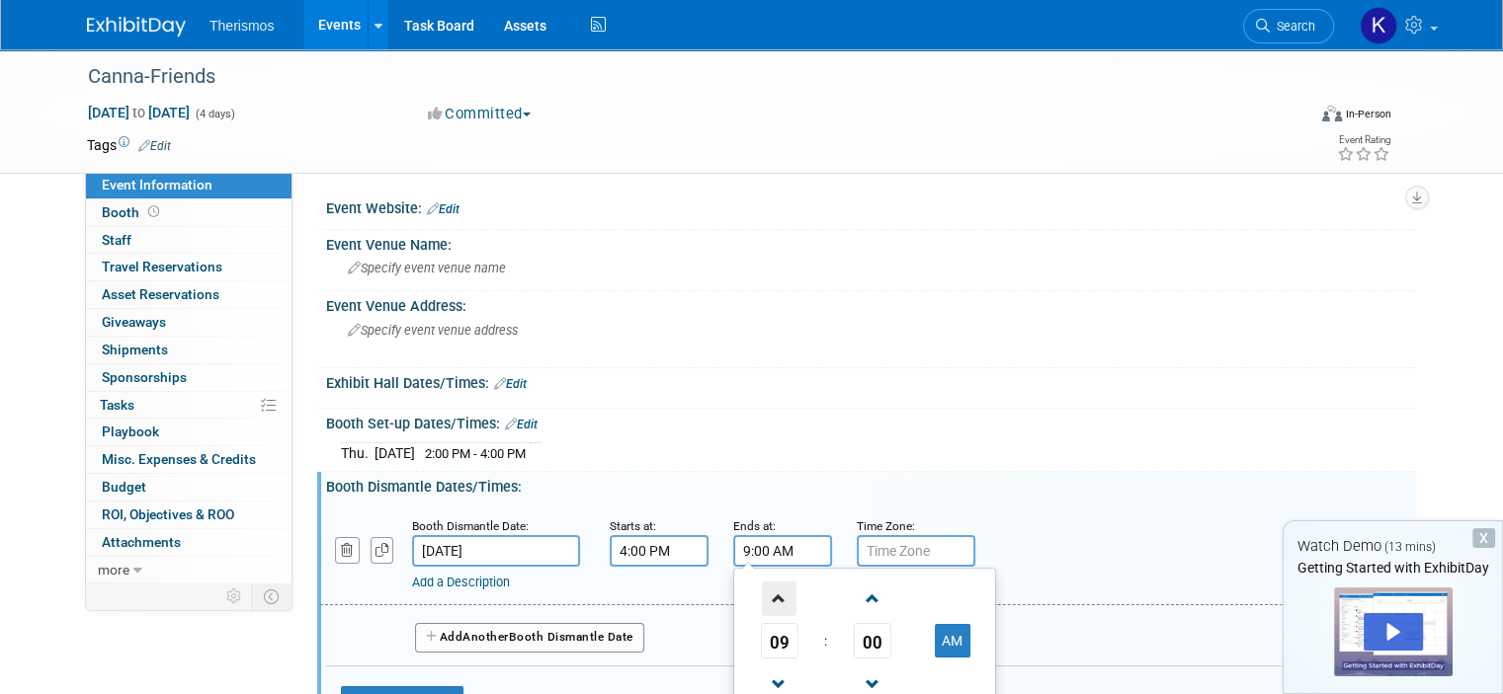
click at [762, 596] on span at bounding box center [779, 599] width 35 height 35
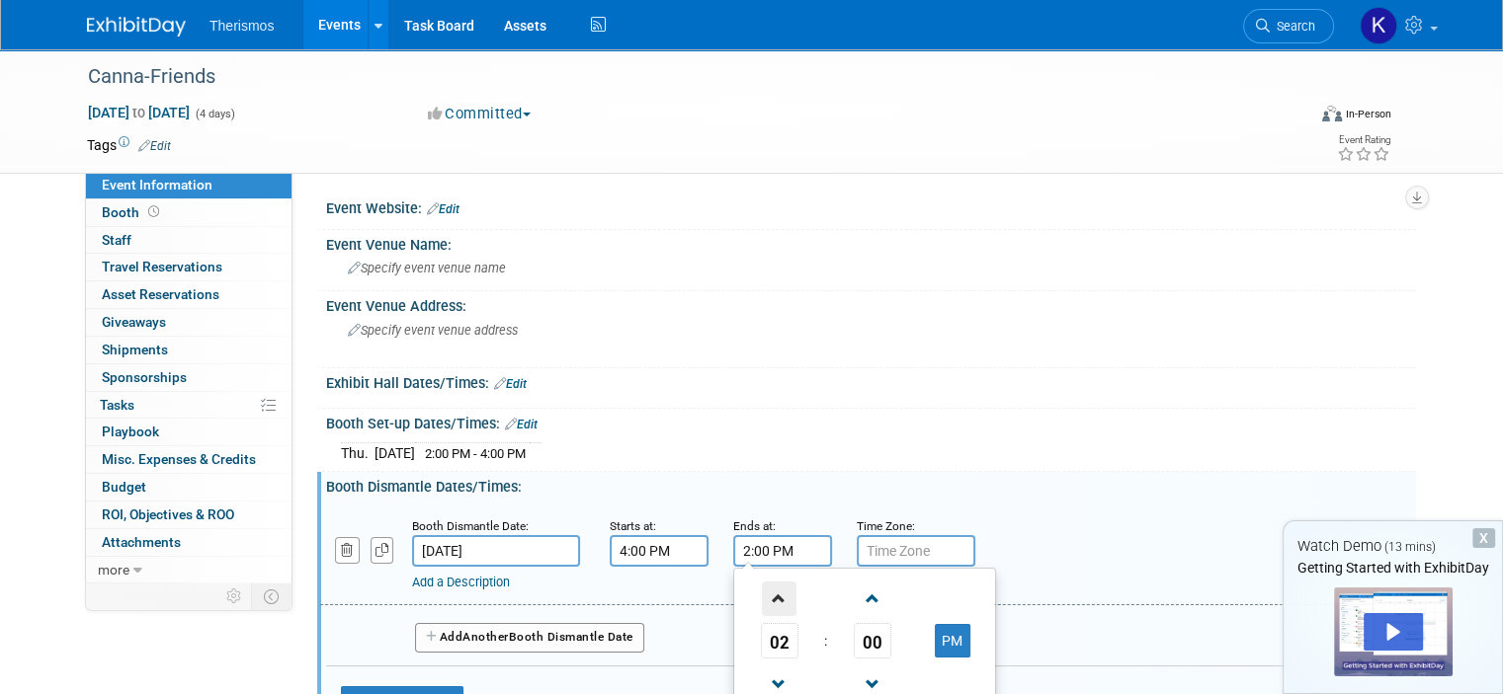
click at [762, 596] on span at bounding box center [779, 599] width 35 height 35
type input "6:00 PM"
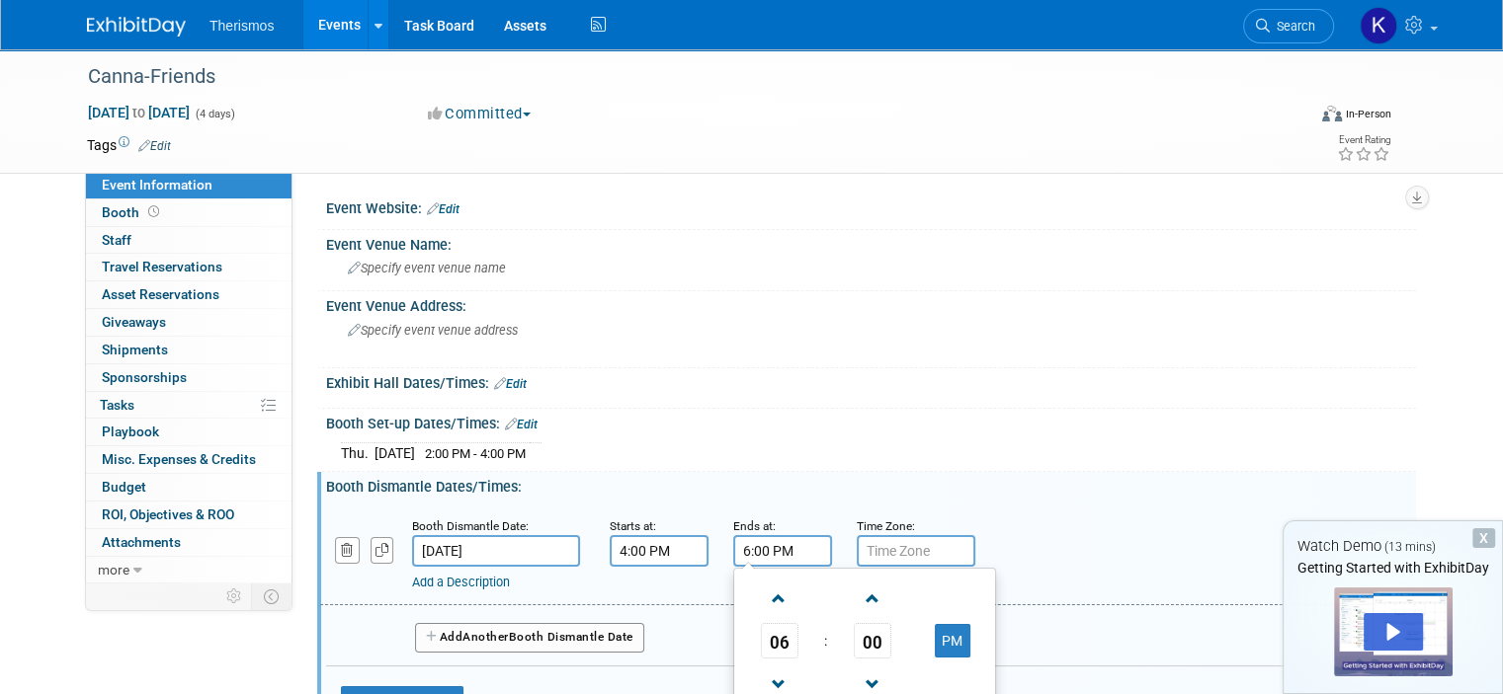
click at [802, 543] on input "6:00 PM" at bounding box center [782, 551] width 99 height 32
click at [872, 438] on div "Thu. Sep 25, 2025 2:00 PM - 4:00 PM" at bounding box center [871, 451] width 1060 height 27
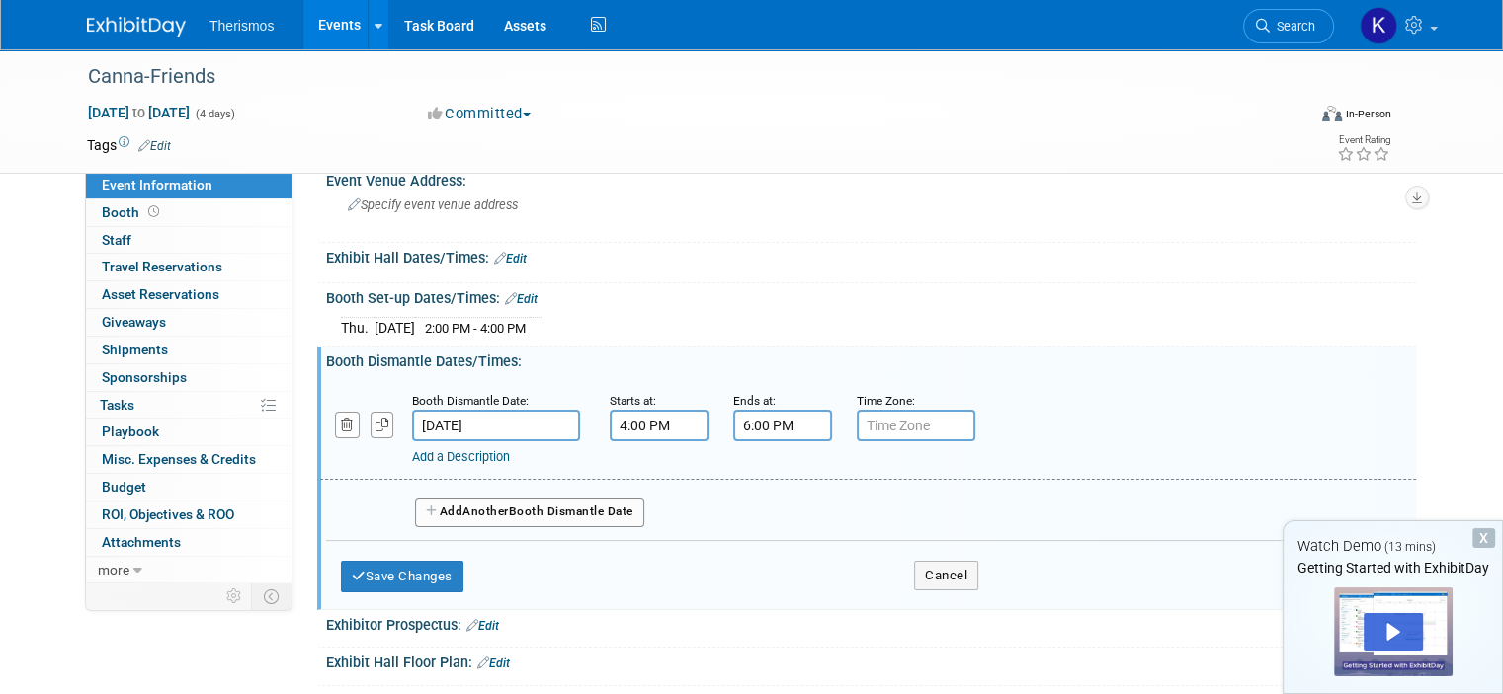
scroll to position [126, 0]
click at [413, 560] on button "Save Changes" at bounding box center [402, 576] width 122 height 32
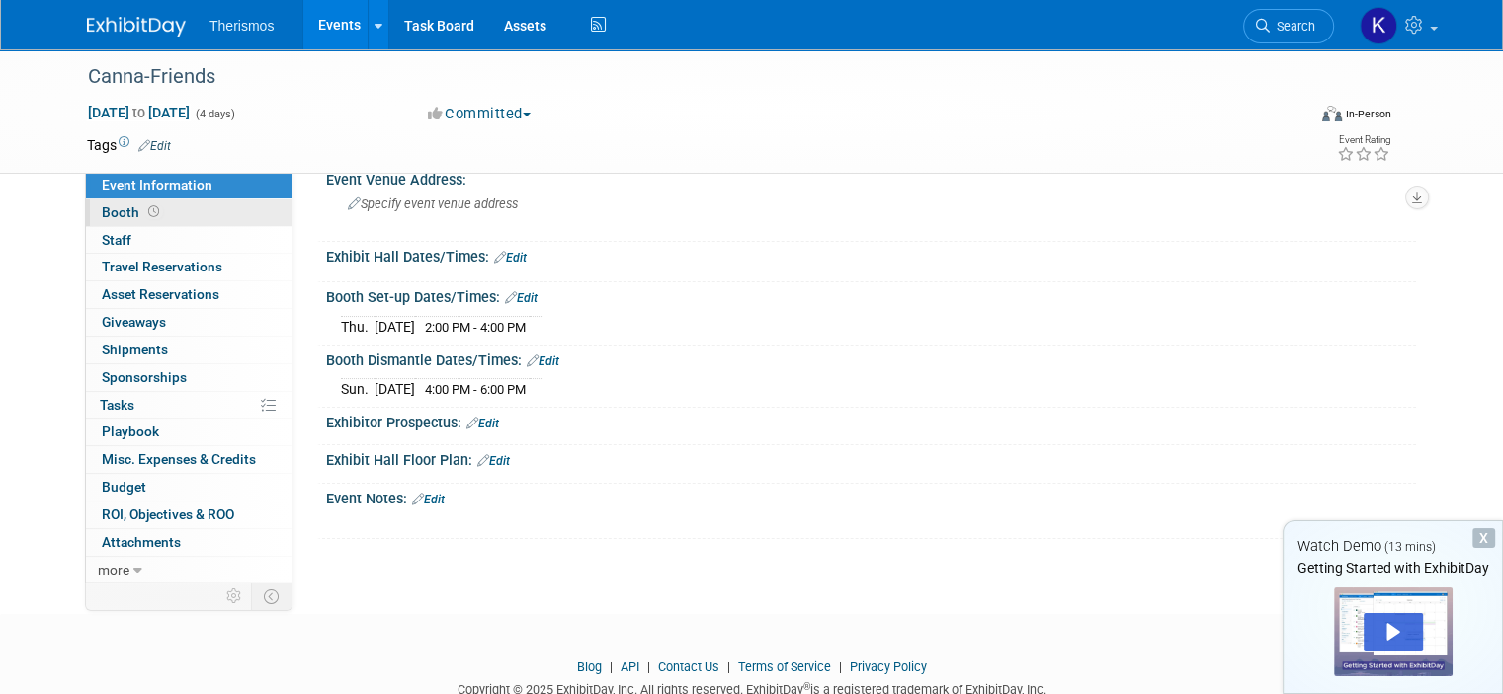
click at [106, 211] on span "Booth" at bounding box center [132, 212] width 61 height 16
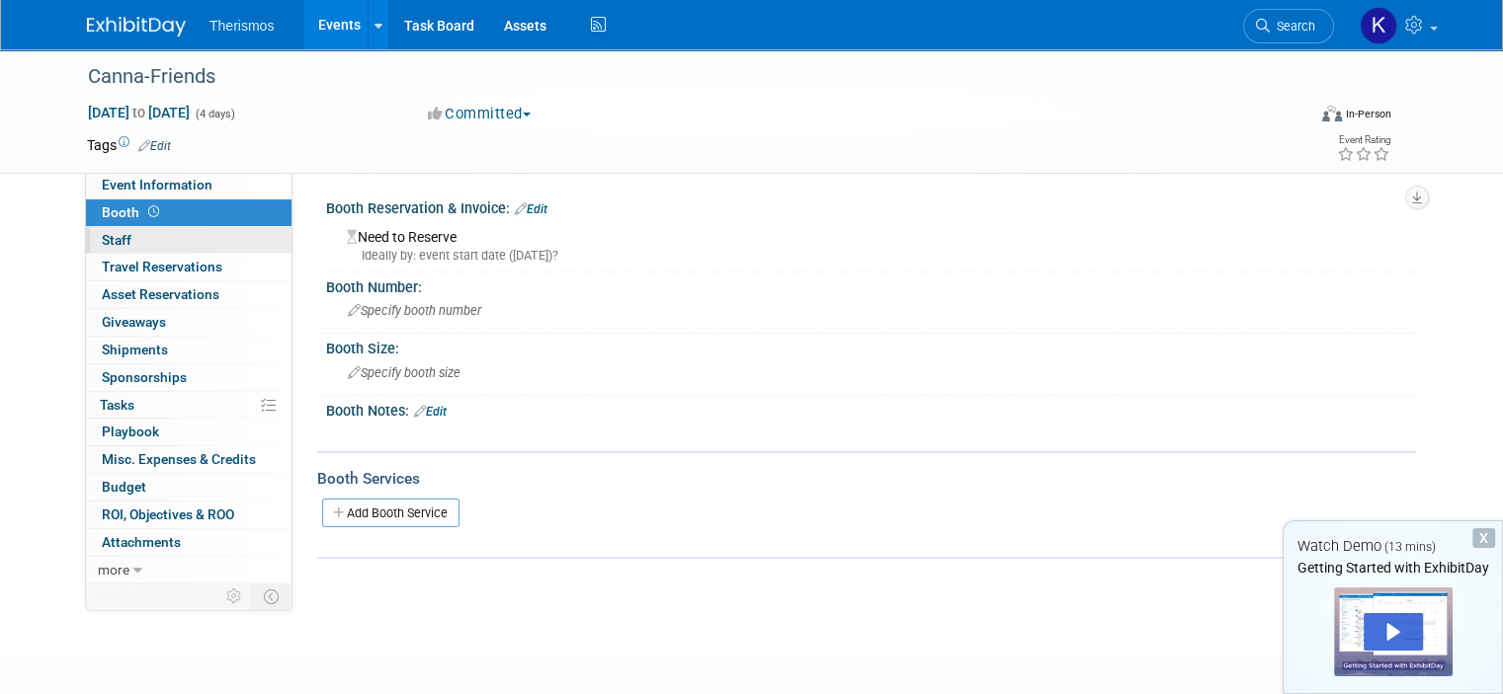
click at [102, 238] on span "Staff 0" at bounding box center [117, 240] width 30 height 16
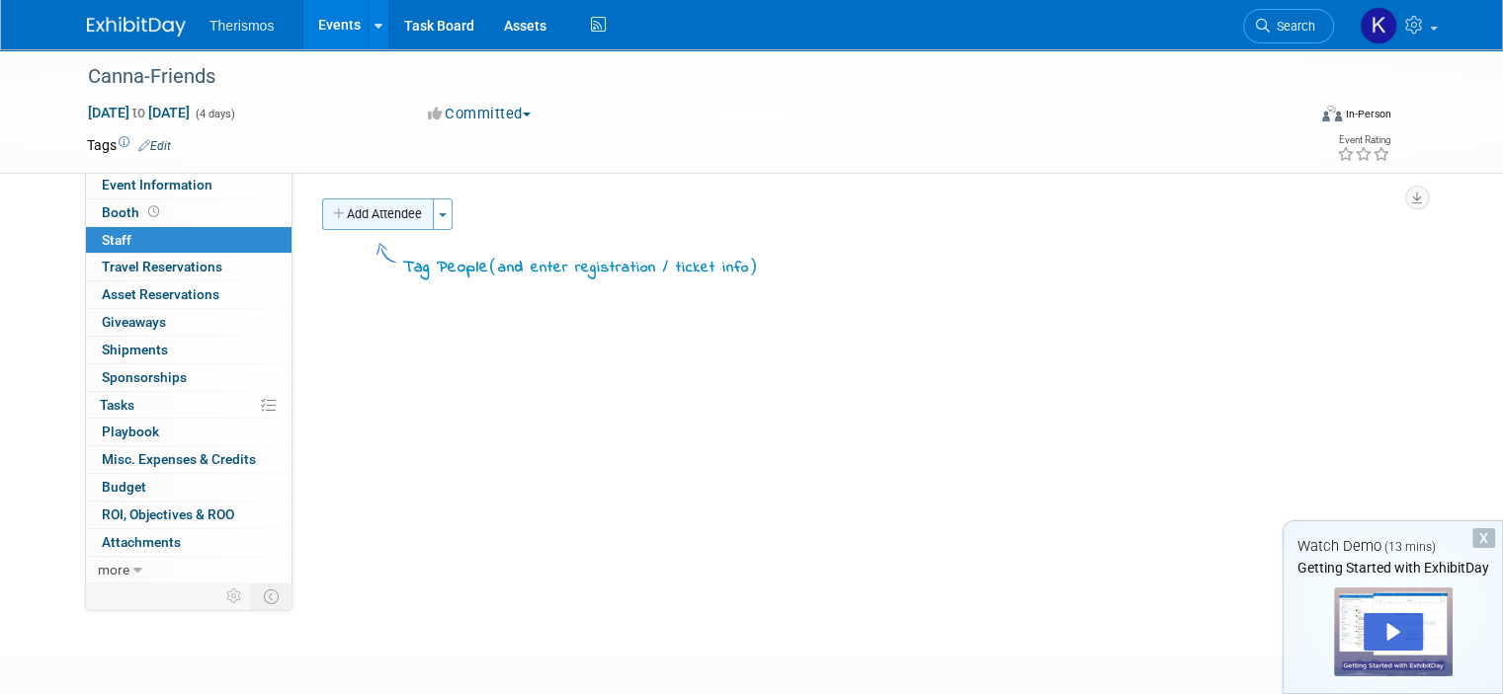
click at [331, 216] on button "Add Attendee" at bounding box center [378, 215] width 112 height 32
select select "23bfcff6-cbfb-412d-91bc-b645ae47c010"
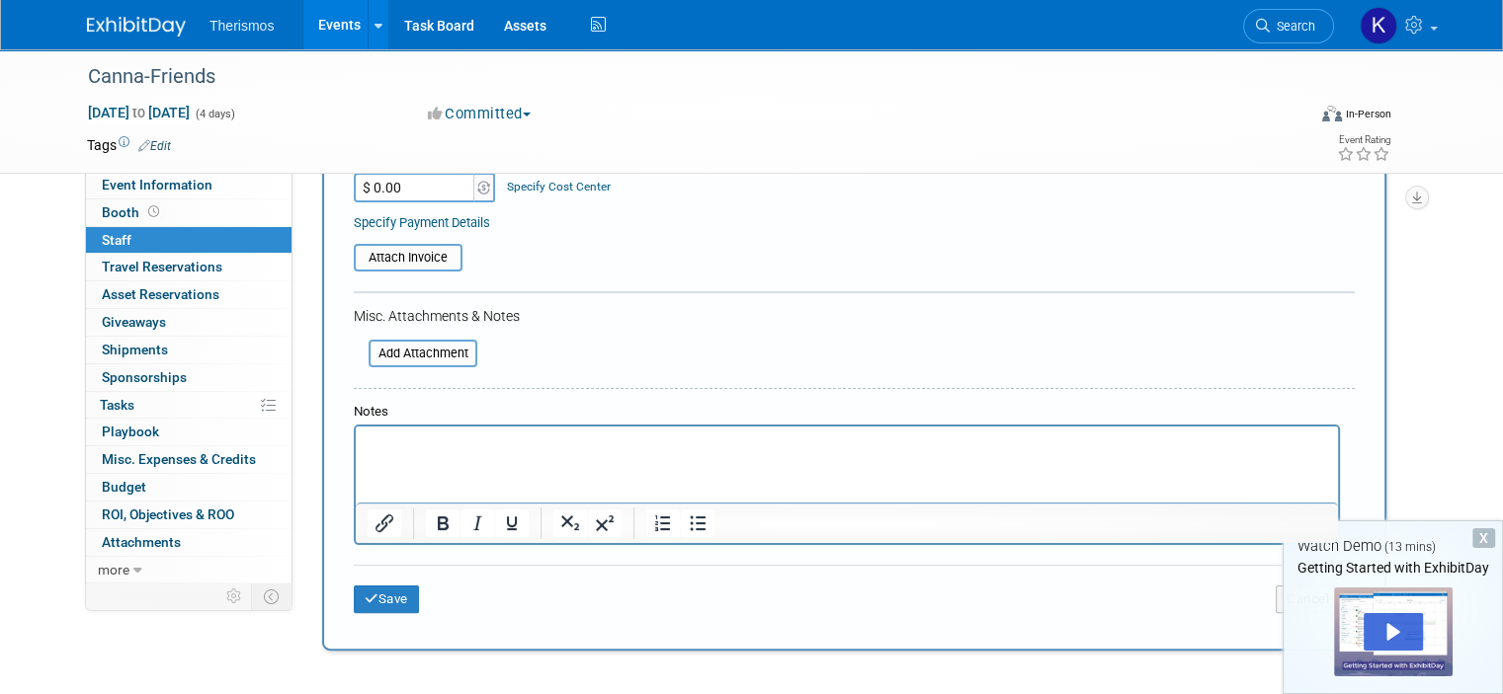
scroll to position [304, 0]
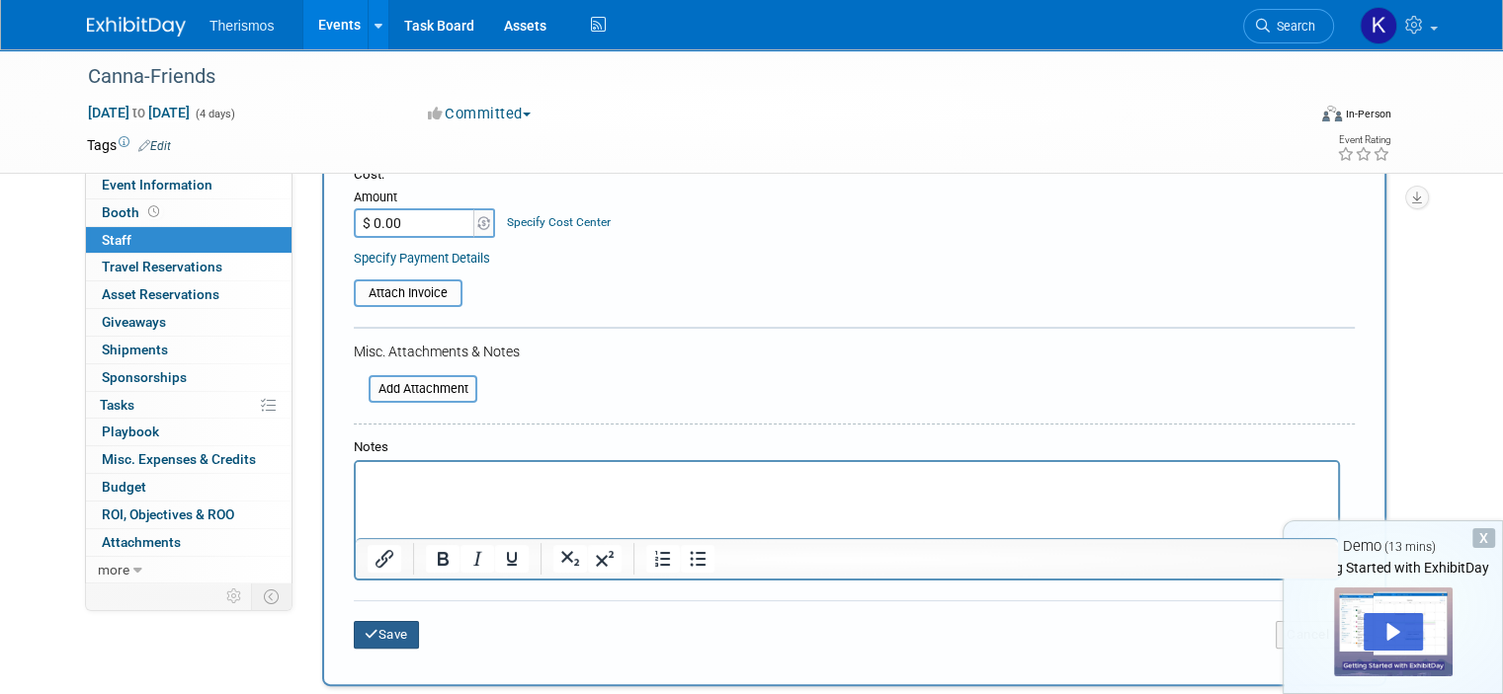
click at [364, 634] on button "Save" at bounding box center [386, 635] width 65 height 28
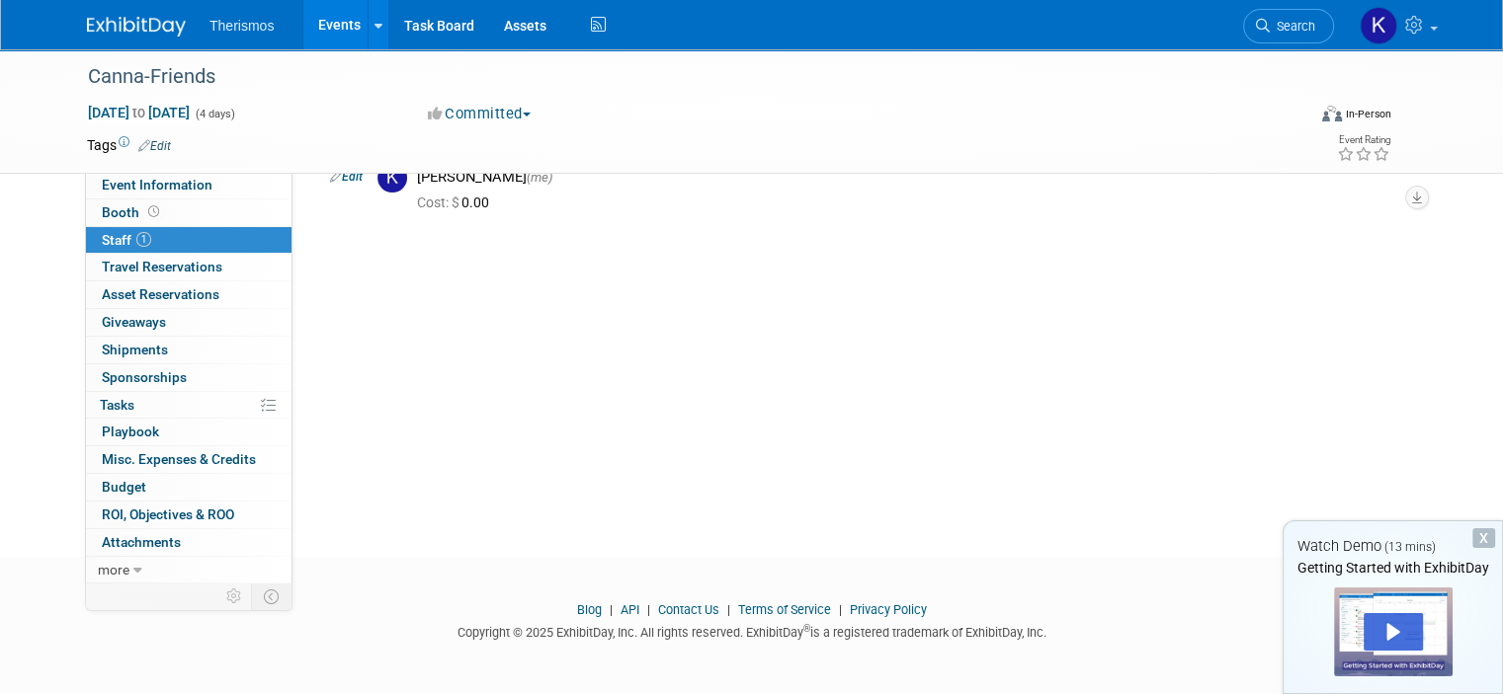
scroll to position [0, 0]
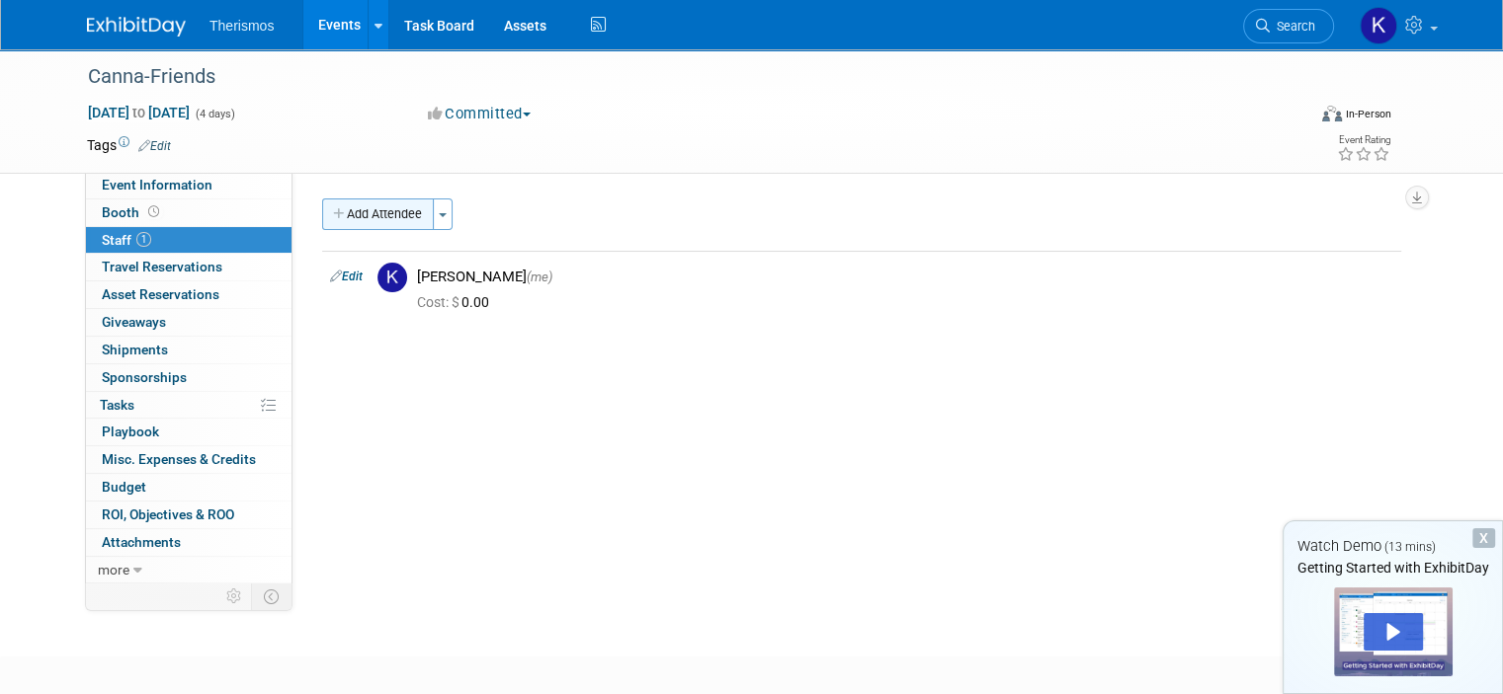
click at [333, 212] on icon "button" at bounding box center [340, 214] width 14 height 13
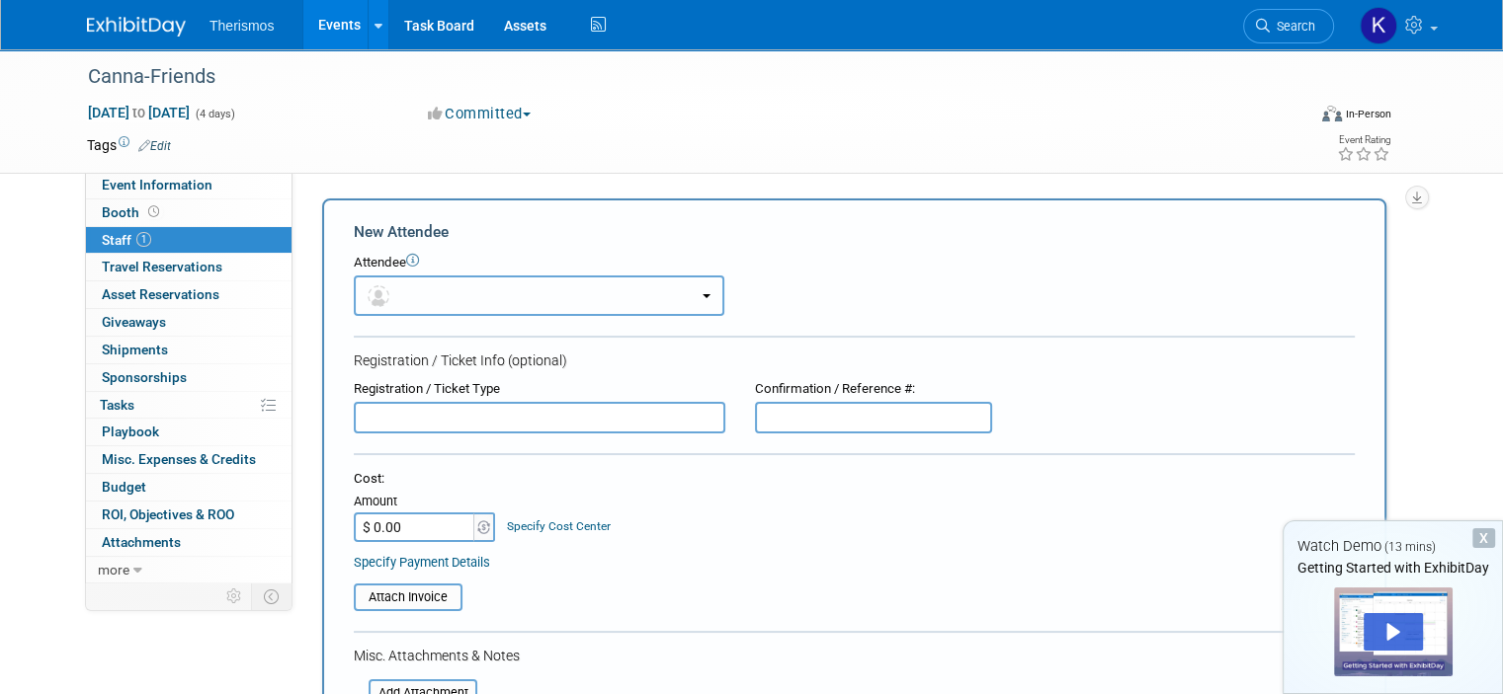
click at [401, 298] on button "button" at bounding box center [539, 296] width 370 height 41
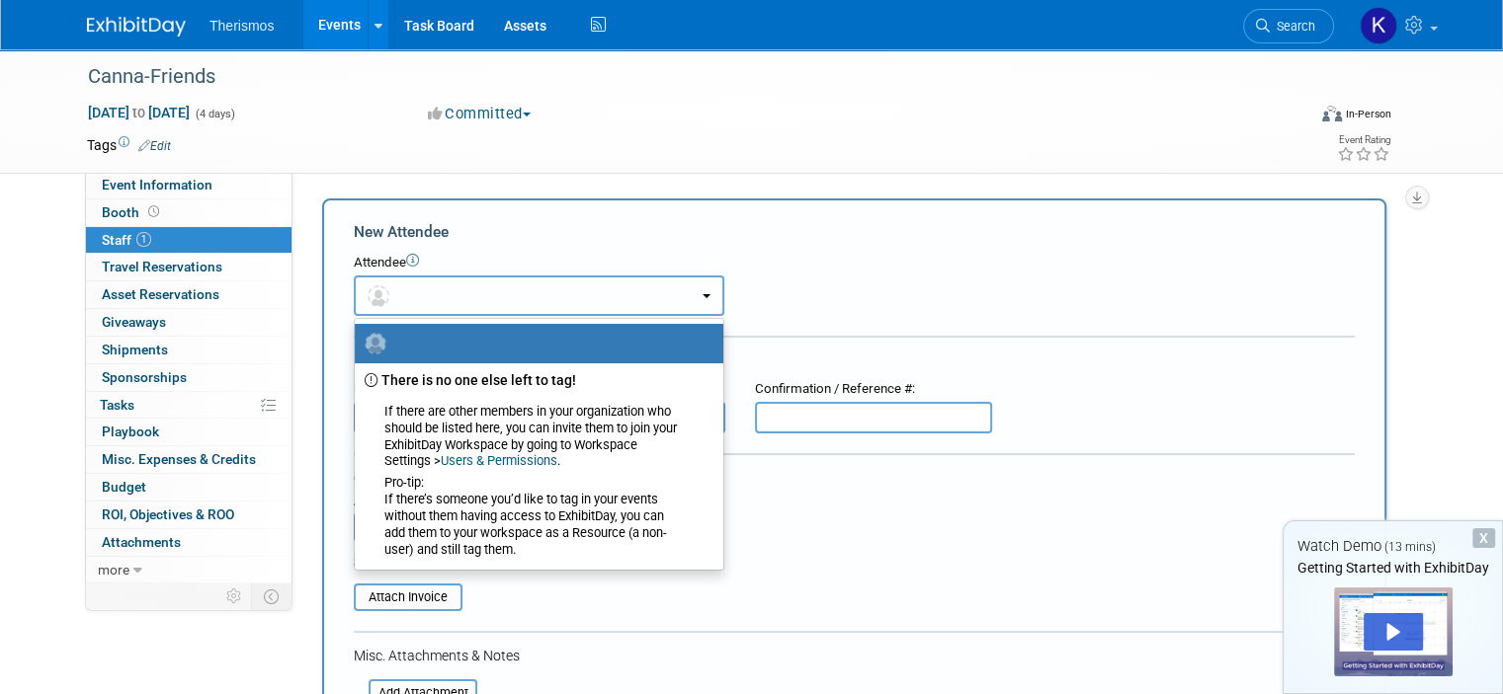
click at [539, 289] on button "button" at bounding box center [539, 296] width 370 height 41
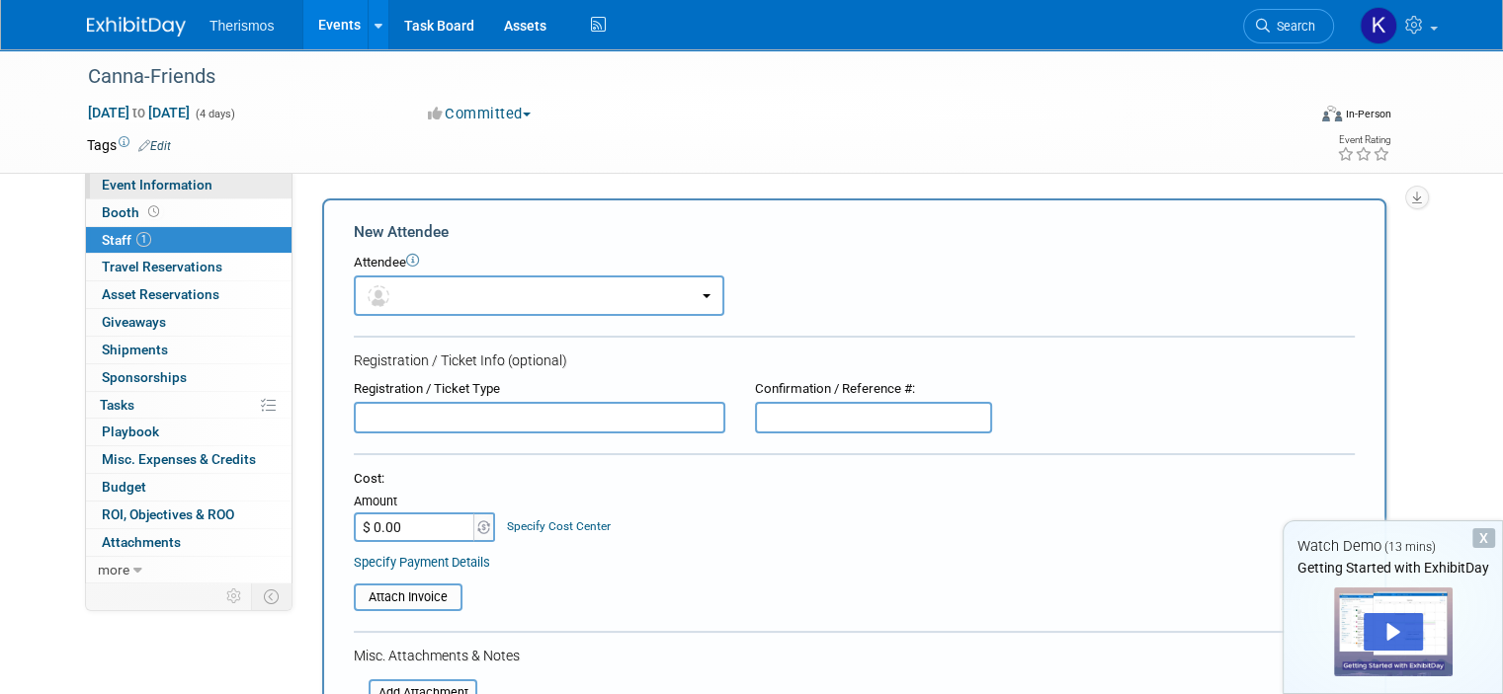
click at [139, 185] on span "Event Information" at bounding box center [157, 185] width 111 height 16
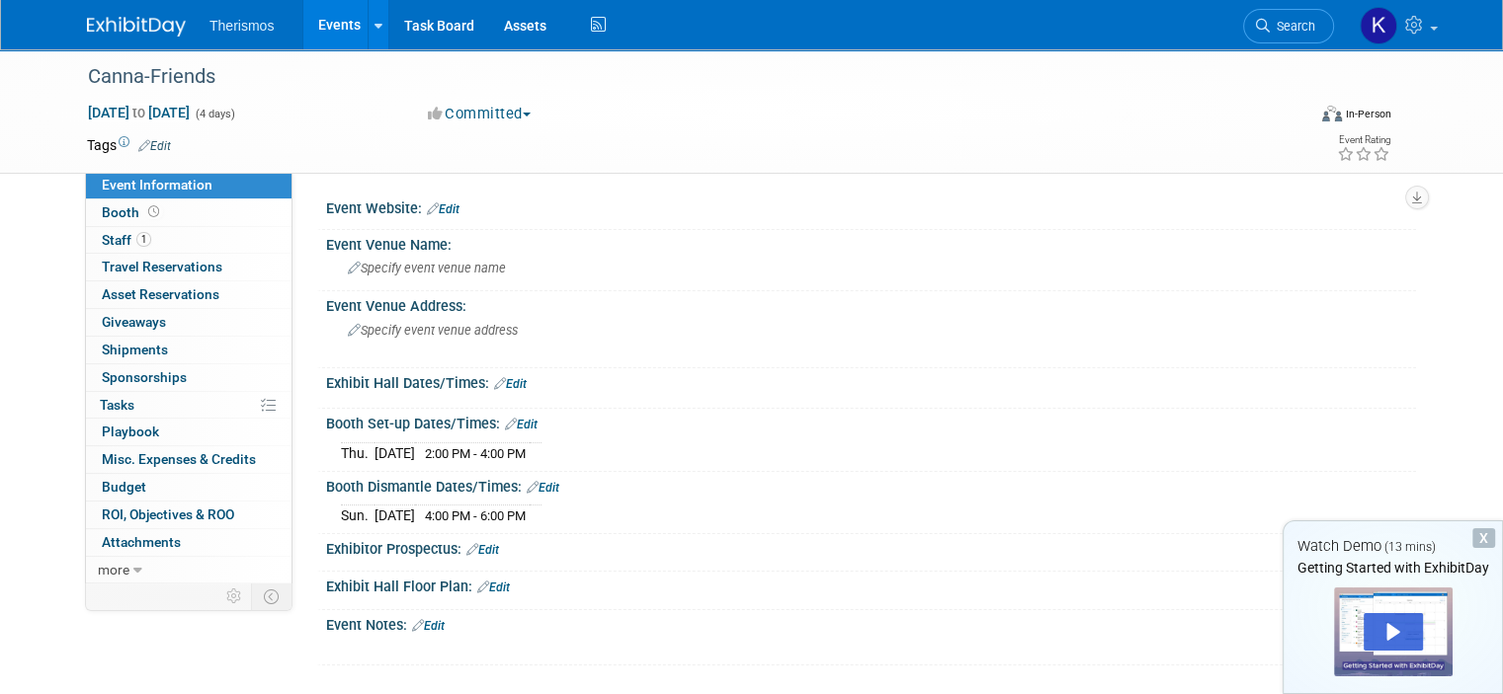
click at [145, 144] on link "Edit" at bounding box center [154, 146] width 33 height 14
